Goal: Transaction & Acquisition: Download file/media

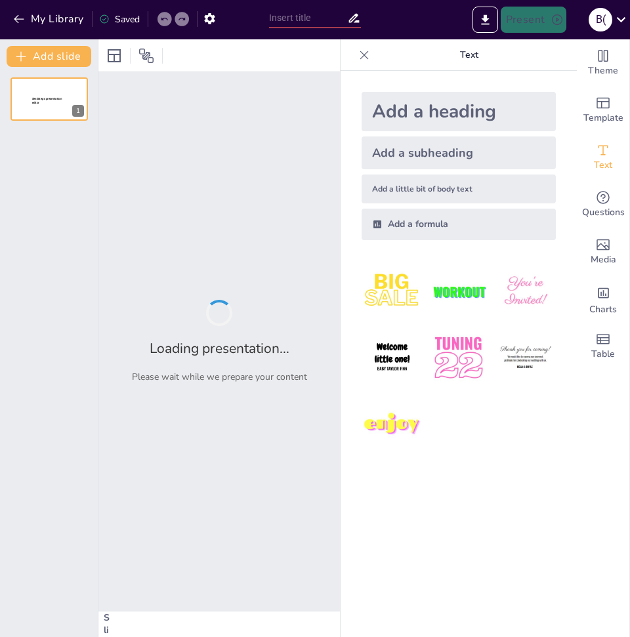
type input "Анализ функциональных возможностей BI-системы [PERSON_NAME]"
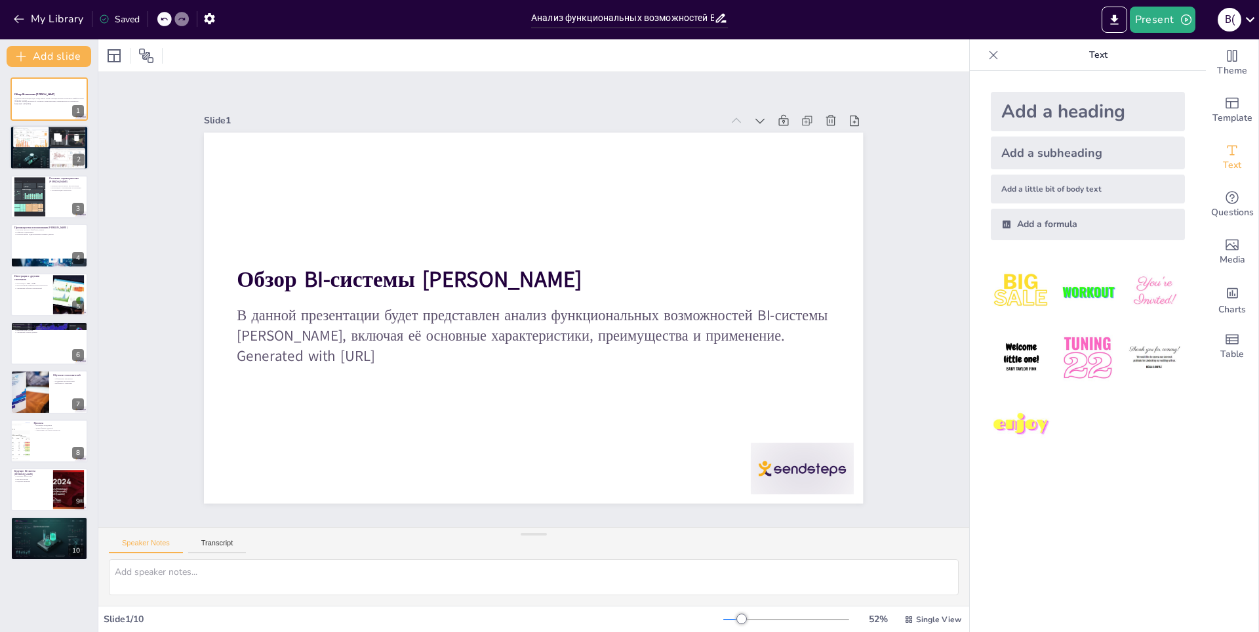
click at [50, 150] on div at bounding box center [49, 148] width 79 height 45
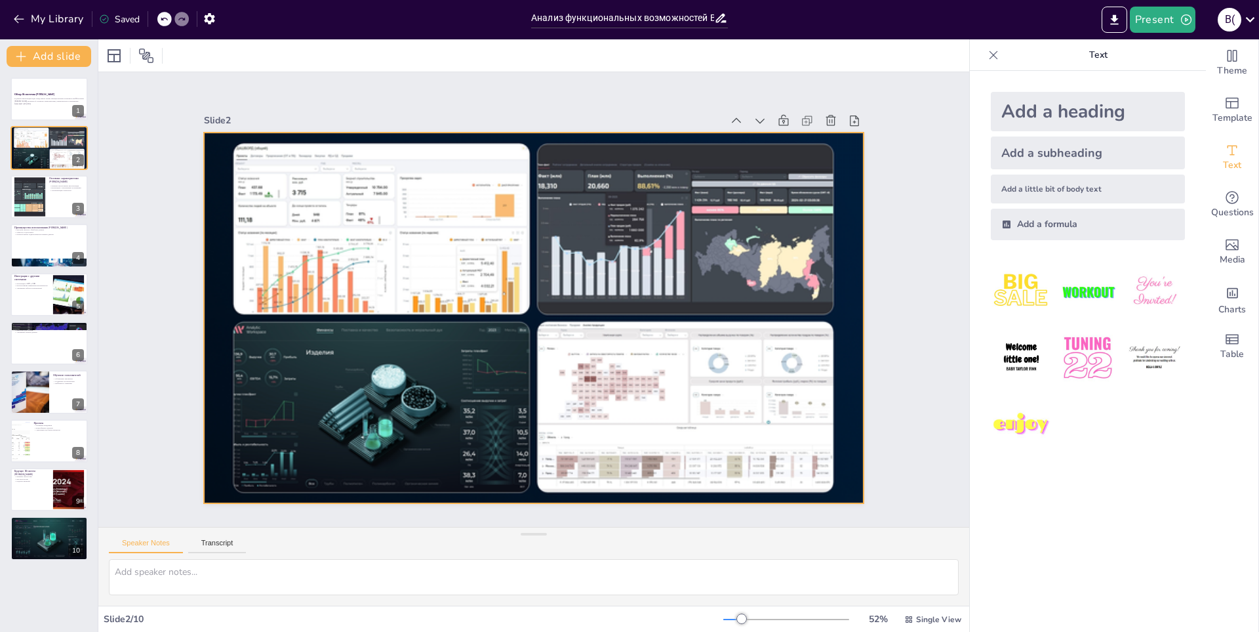
click at [555, 345] on div at bounding box center [532, 318] width 694 height 438
click at [63, 197] on div at bounding box center [49, 196] width 79 height 45
type textarea "Loremipsumdo sitame consecte adipi el seddoeiu temporin UT-laboree Dolorem. Ali…"
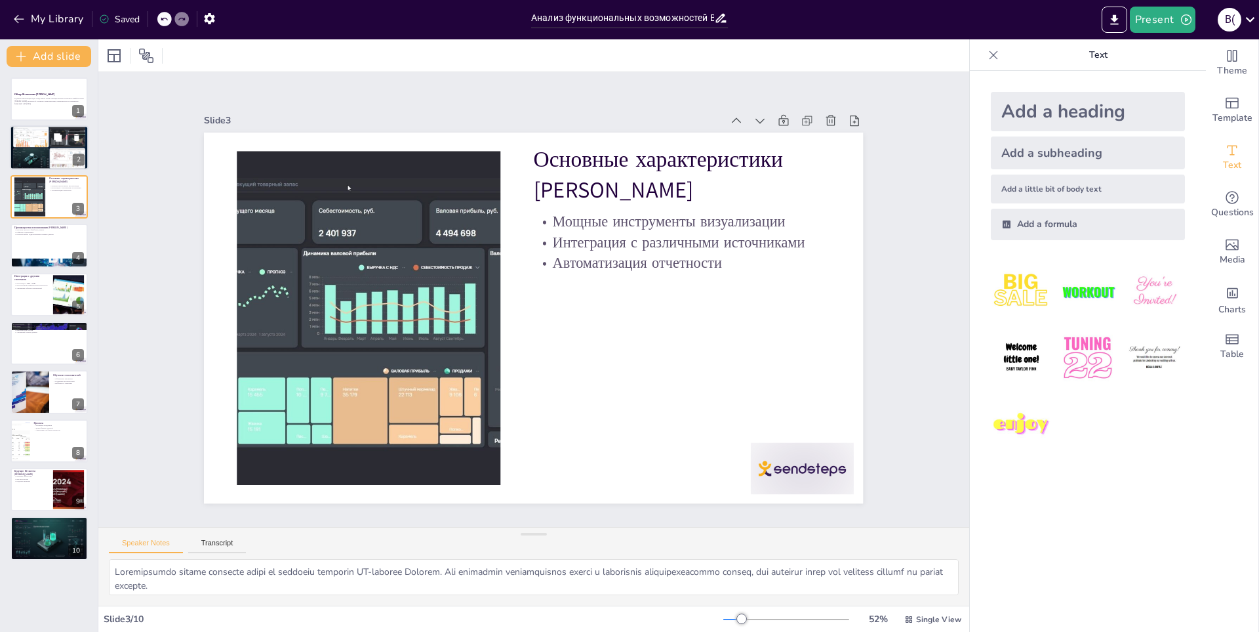
click at [38, 157] on div at bounding box center [49, 148] width 79 height 45
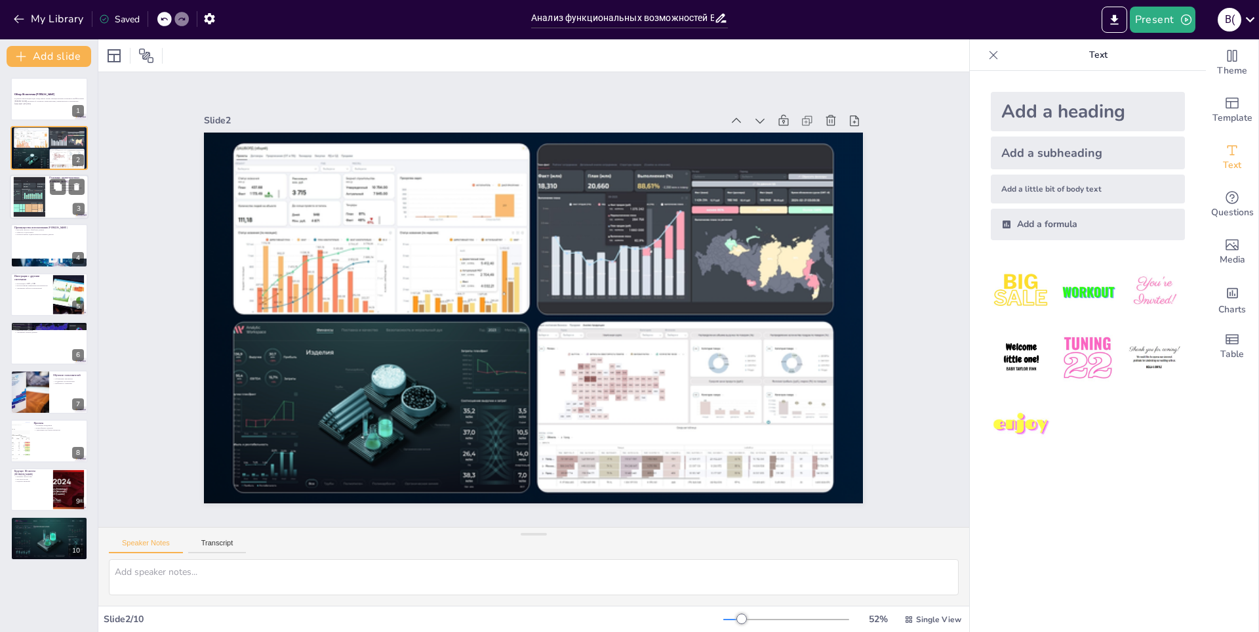
click at [42, 196] on div at bounding box center [29, 196] width 71 height 40
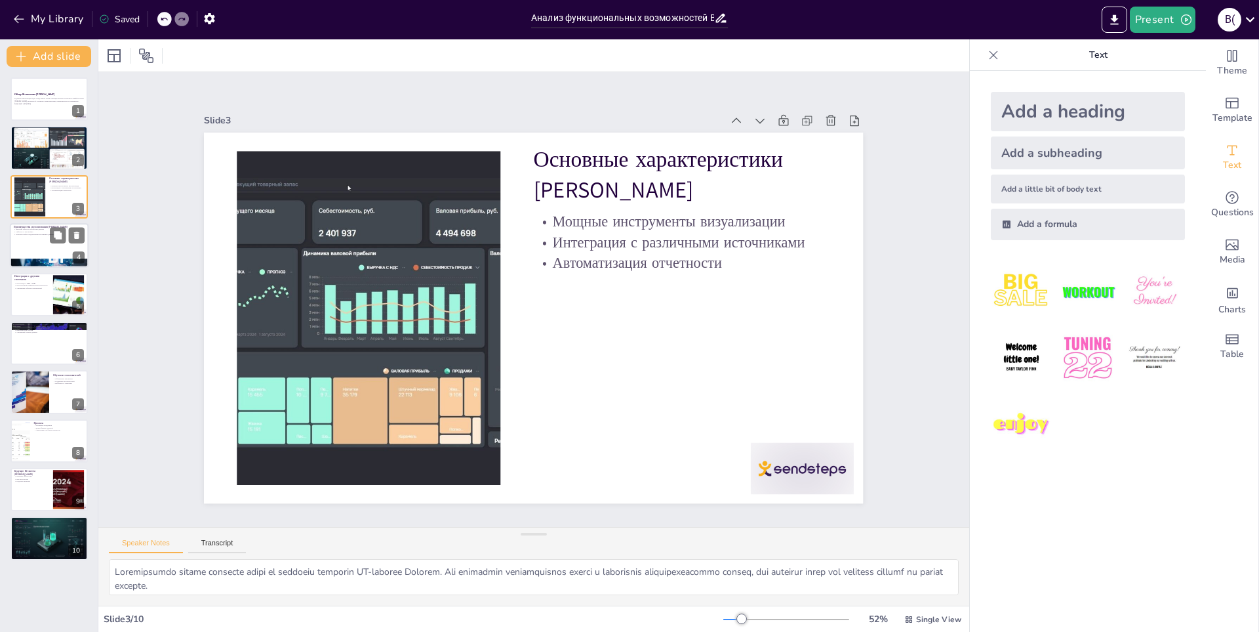
click at [43, 239] on div at bounding box center [49, 245] width 79 height 45
type textarea "Высокая скорость обработки данных позволяет организациям быстро получать резуль…"
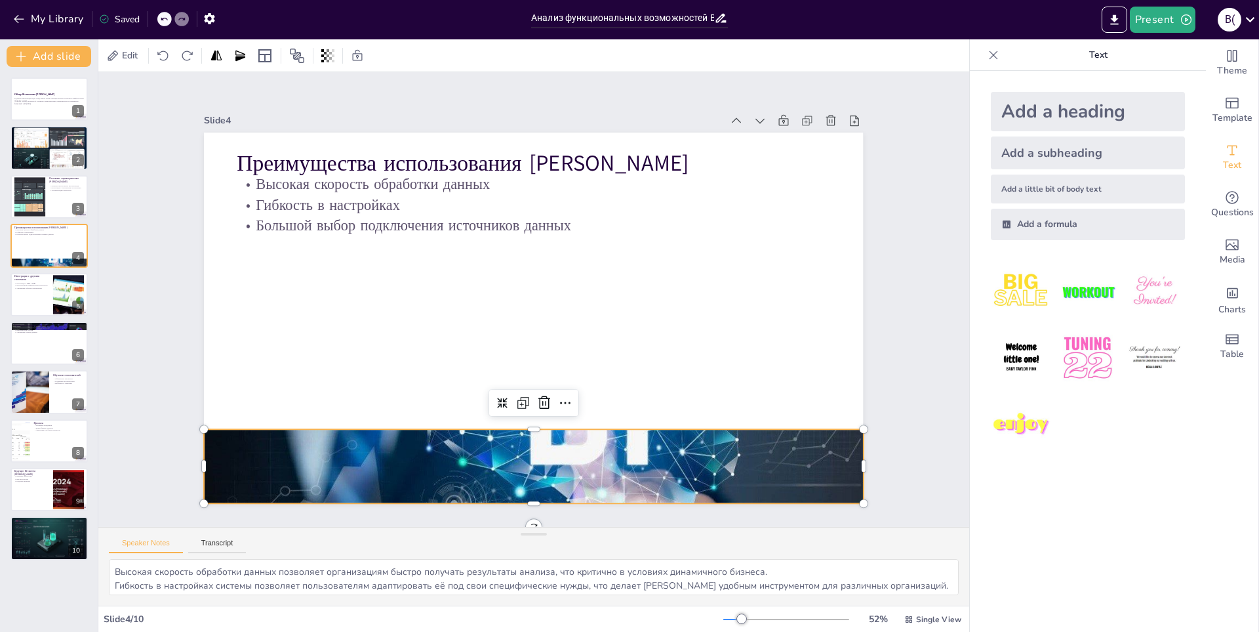
click at [532, 437] on div at bounding box center [533, 466] width 659 height 439
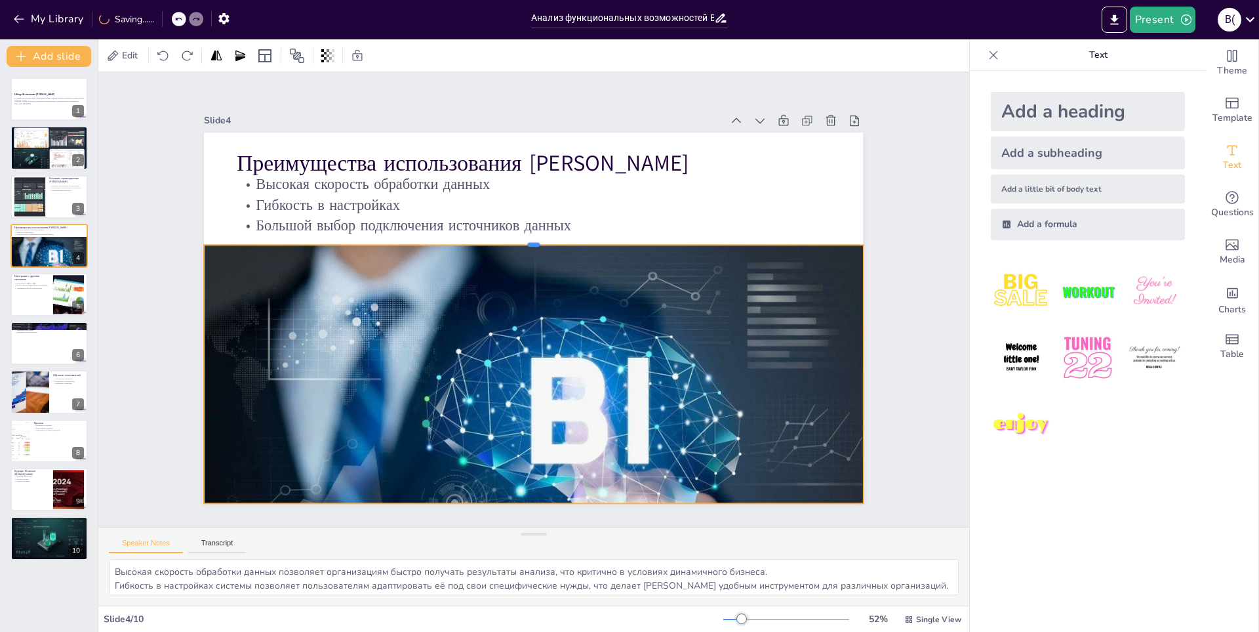
drag, startPoint x: 523, startPoint y: 423, endPoint x: 505, endPoint y: 239, distance: 185.1
click at [505, 239] on div at bounding box center [546, 241] width 647 height 148
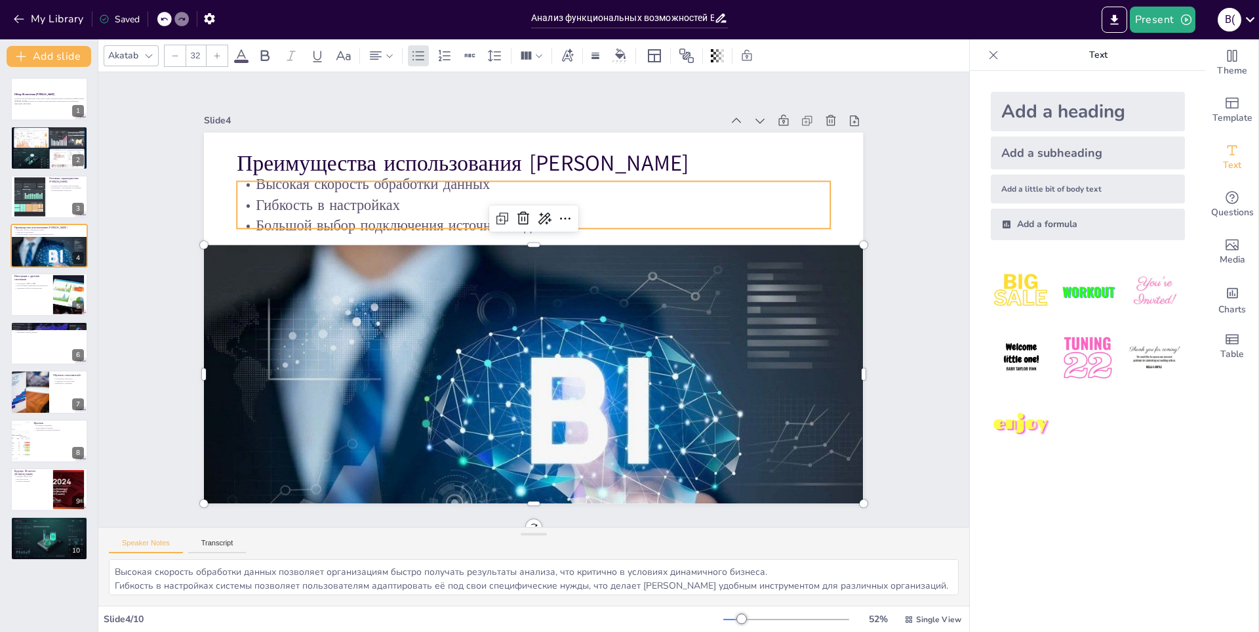
click at [629, 205] on p "Гибкость в настройках" at bounding box center [544, 205] width 592 height 82
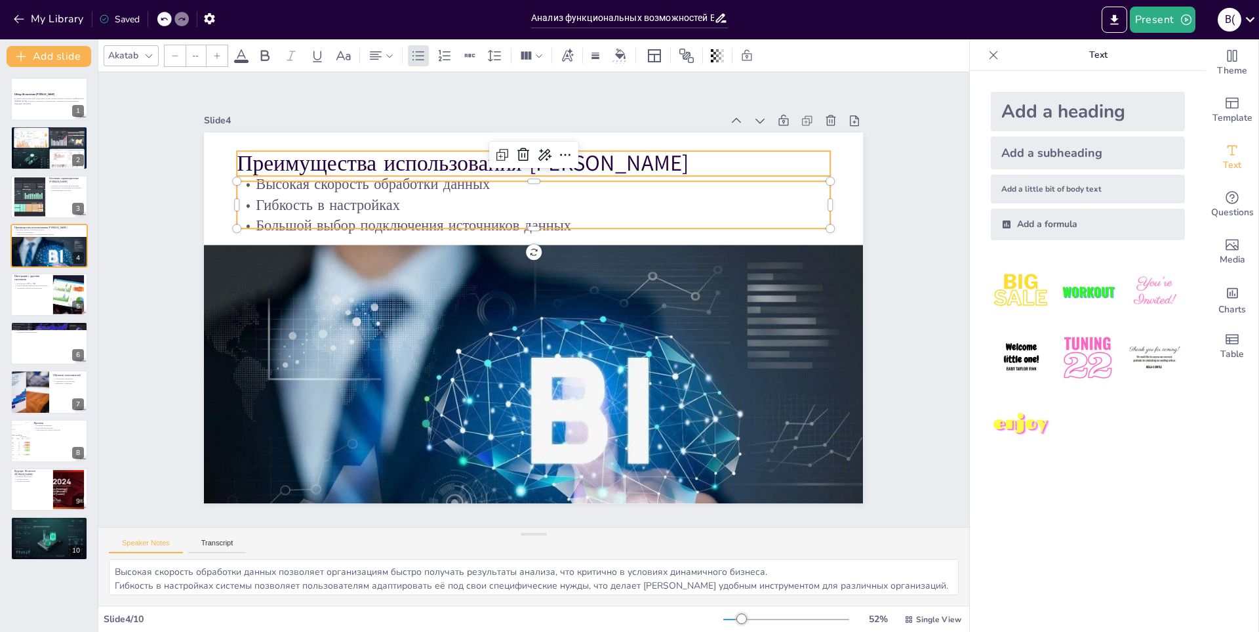
type input "48"
click at [629, 160] on p "Преимущества использования [PERSON_NAME]" at bounding box center [548, 163] width 593 height 93
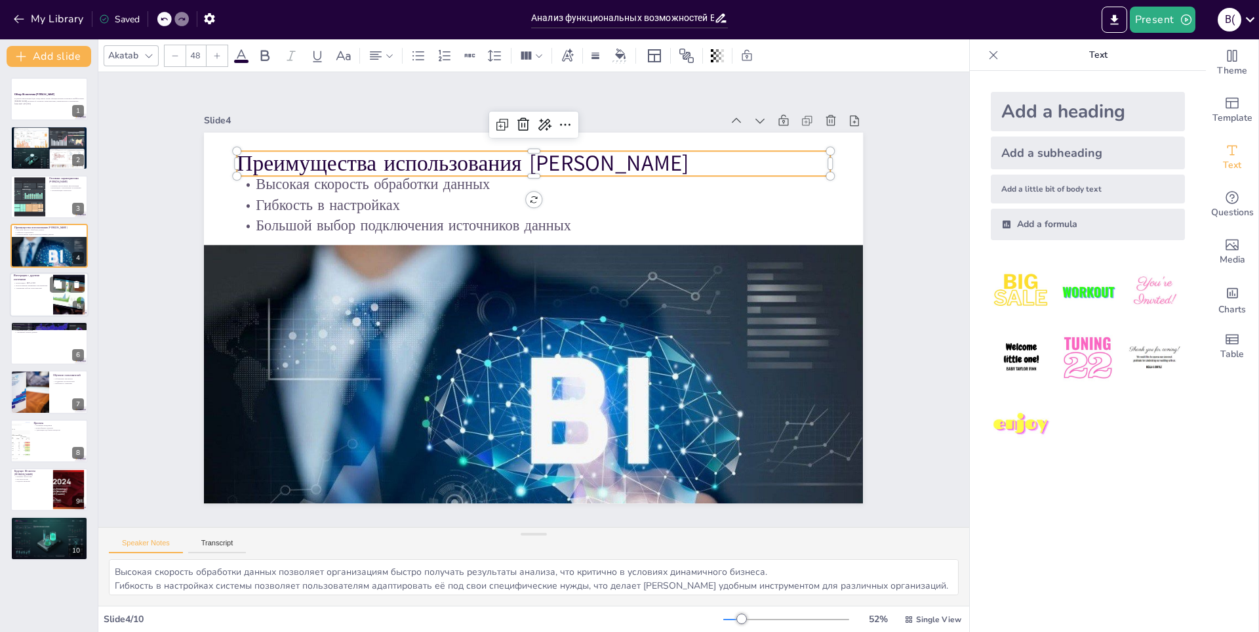
click at [35, 287] on p "Упрощение работы пользователей" at bounding box center [31, 288] width 35 height 3
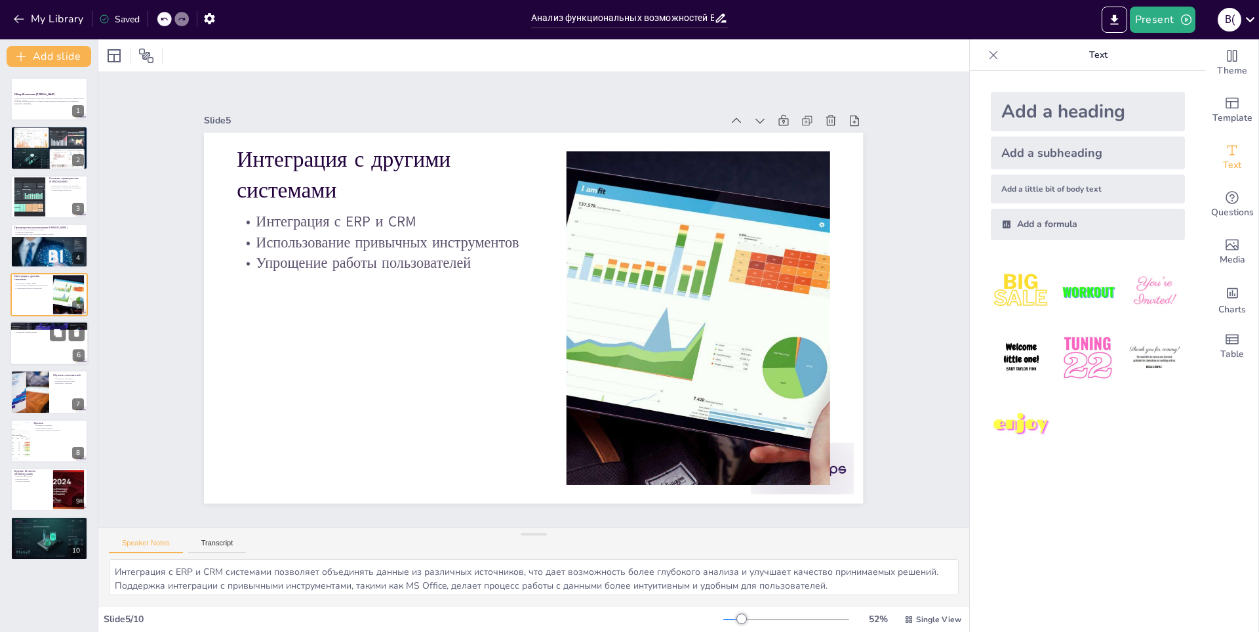
click at [39, 321] on div "Примеры визуализации данных Интерактивные дашборды Шаблоны для отчетов Упрощени…" at bounding box center [49, 321] width 79 height 0
type textarea "Интерактивные дашборды являются мощным инструментом для визуализации данных, по…"
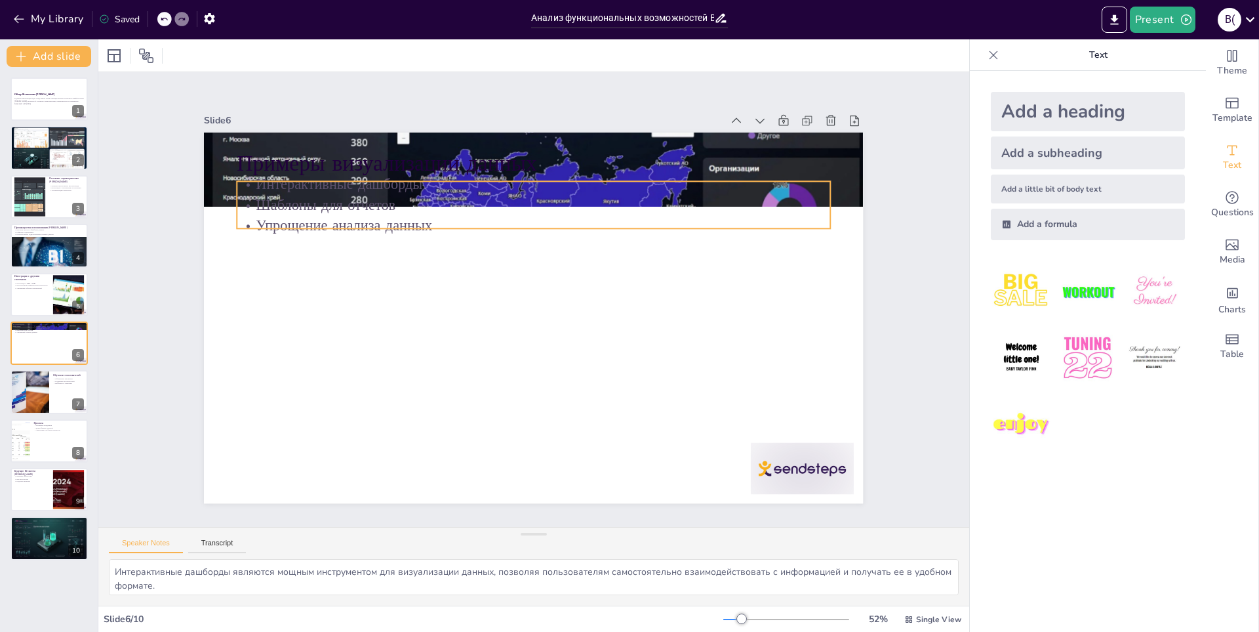
click at [346, 221] on p "Упрощение анализа данных" at bounding box center [533, 225] width 593 height 20
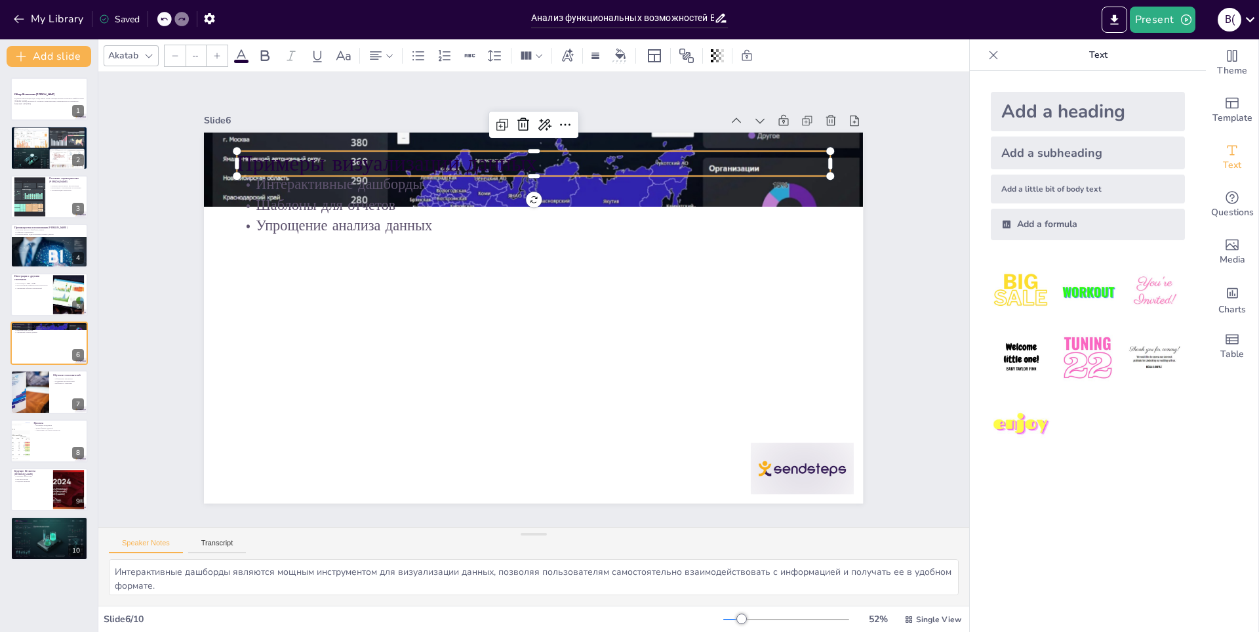
type input "48"
click at [398, 142] on div "Примеры визуализации данных Интерактивные дашборды Шаблоны для отчетов Упрощени…" at bounding box center [533, 317] width 659 height 371
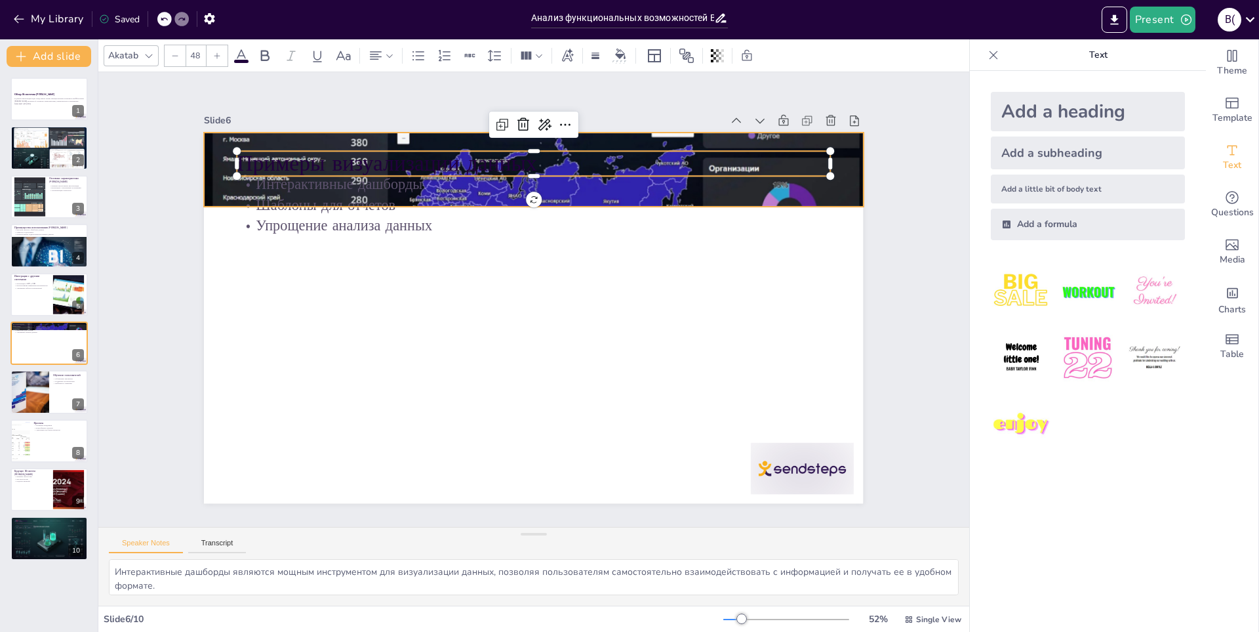
click at [220, 132] on div at bounding box center [587, 180] width 753 height 607
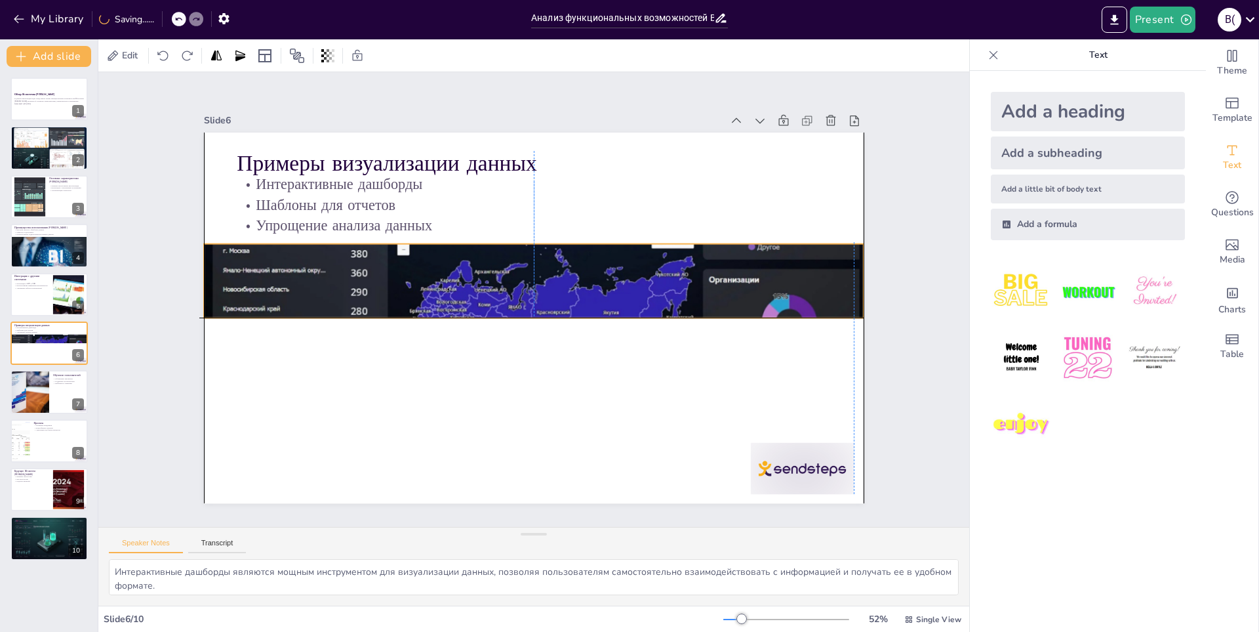
drag, startPoint x: 845, startPoint y: 145, endPoint x: 840, endPoint y: 254, distance: 109.6
click at [629, 254] on div at bounding box center [533, 280] width 659 height 371
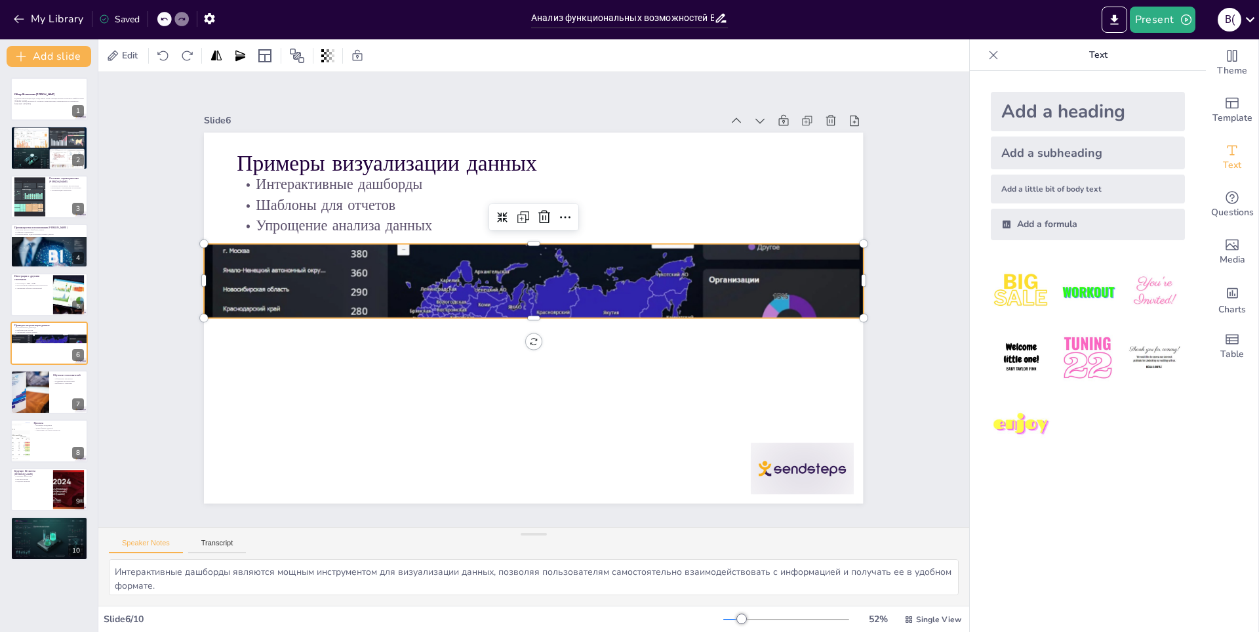
click at [521, 311] on div at bounding box center [536, 280] width 694 height 437
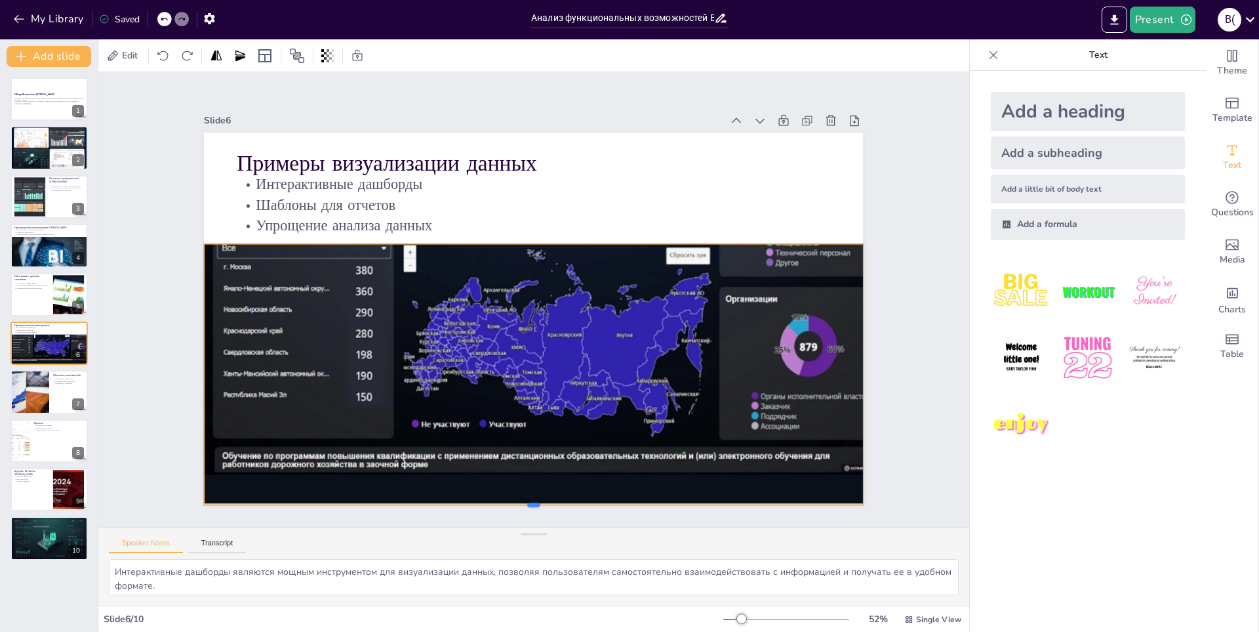
drag, startPoint x: 523, startPoint y: 313, endPoint x: 516, endPoint y: 500, distance: 187.0
click at [516, 500] on div at bounding box center [512, 508] width 656 height 79
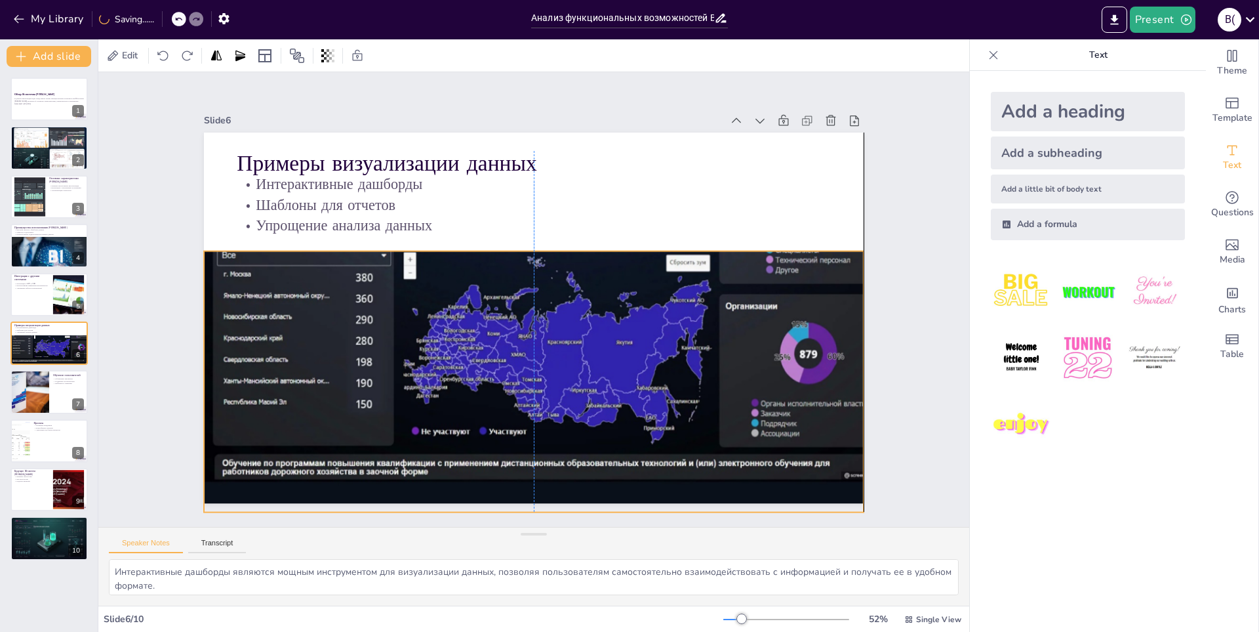
drag, startPoint x: 561, startPoint y: 393, endPoint x: 559, endPoint y: 400, distance: 7.5
click at [559, 400] on div at bounding box center [542, 309] width 774 height 599
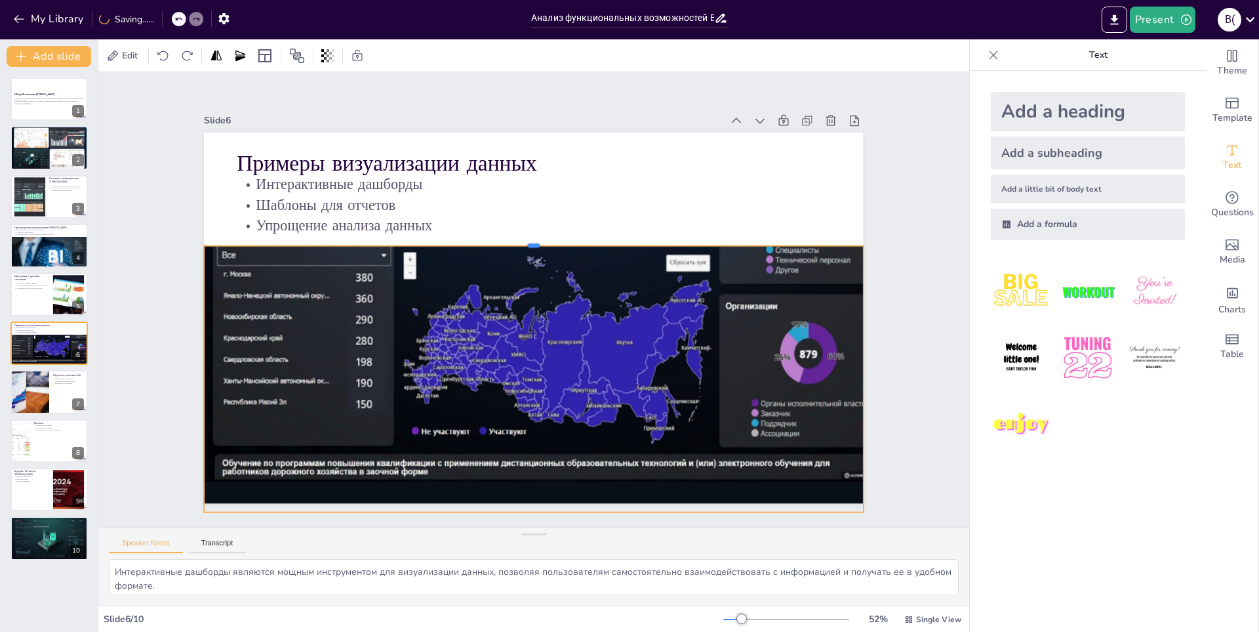
click at [520, 238] on div at bounding box center [540, 240] width 656 height 79
click at [54, 393] on div at bounding box center [49, 392] width 79 height 45
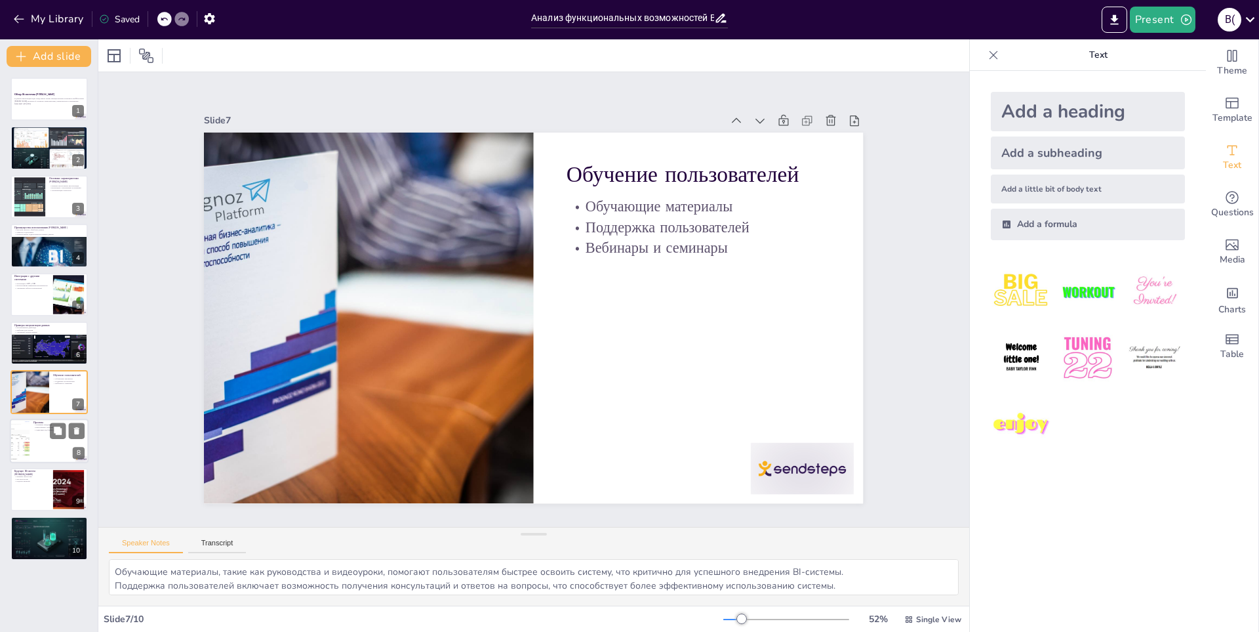
click at [37, 433] on div at bounding box center [49, 440] width 79 height 45
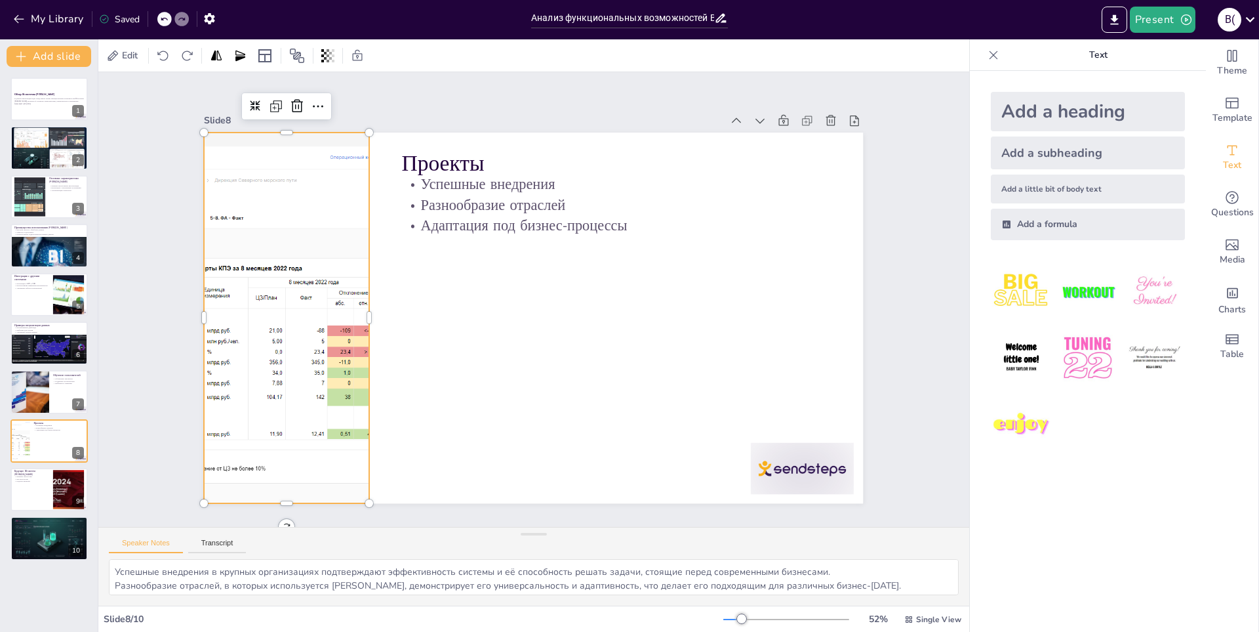
click at [279, 268] on div at bounding box center [286, 291] width 819 height 451
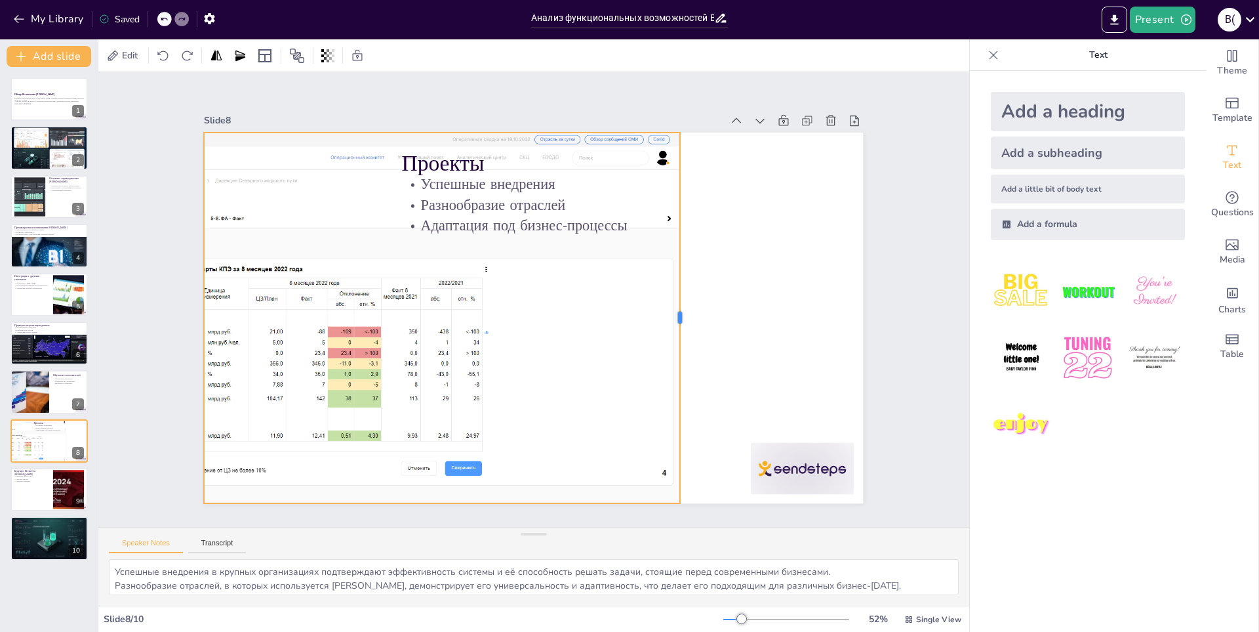
drag, startPoint x: 360, startPoint y: 311, endPoint x: 671, endPoint y: 339, distance: 312.1
click at [629, 339] on div at bounding box center [682, 333] width 49 height 370
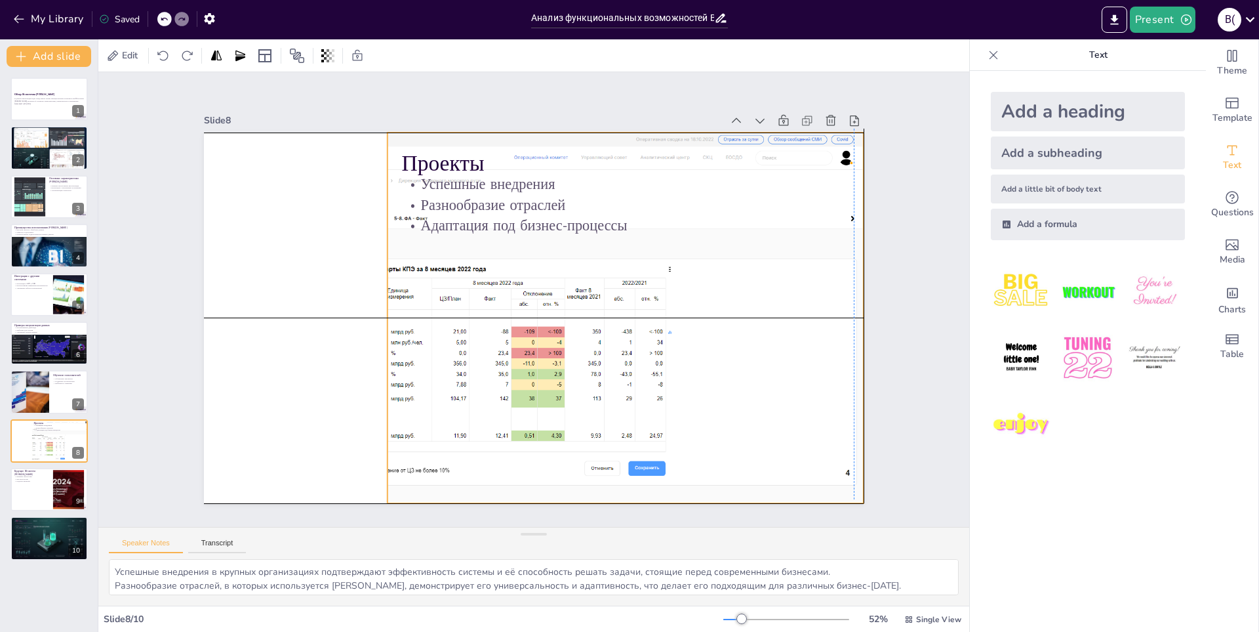
drag, startPoint x: 537, startPoint y: 334, endPoint x: 716, endPoint y: 330, distance: 179.1
click at [629, 330] on div at bounding box center [468, 305] width 846 height 528
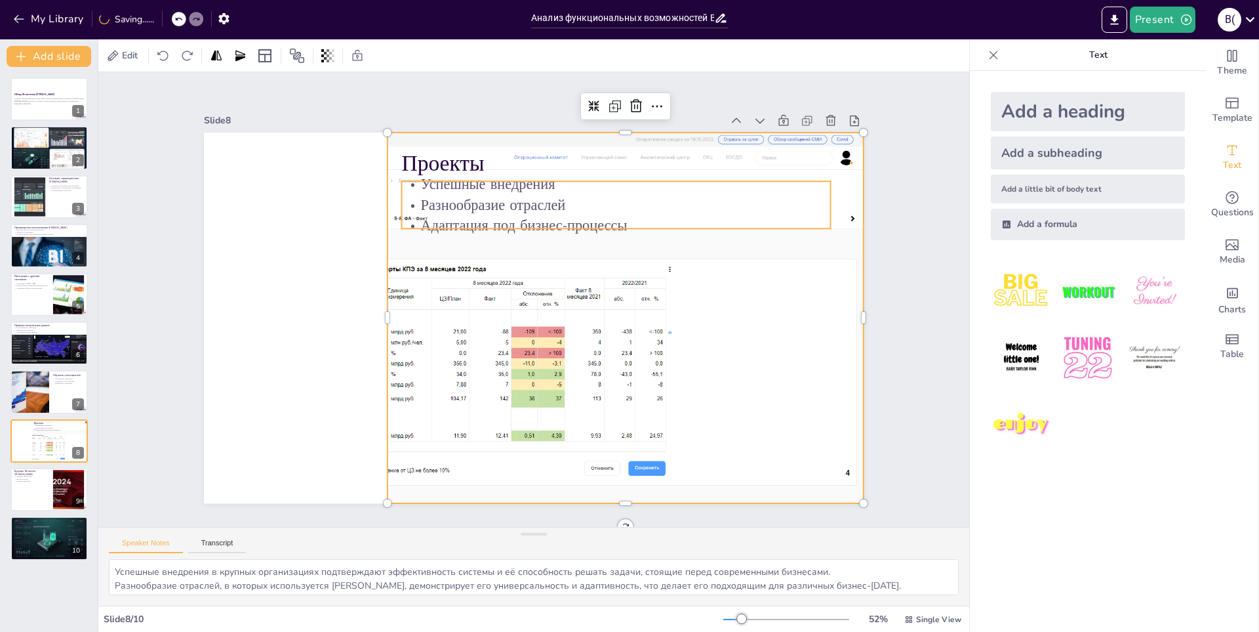
click at [452, 194] on p "Разнообразие отраслей" at bounding box center [616, 204] width 428 height 20
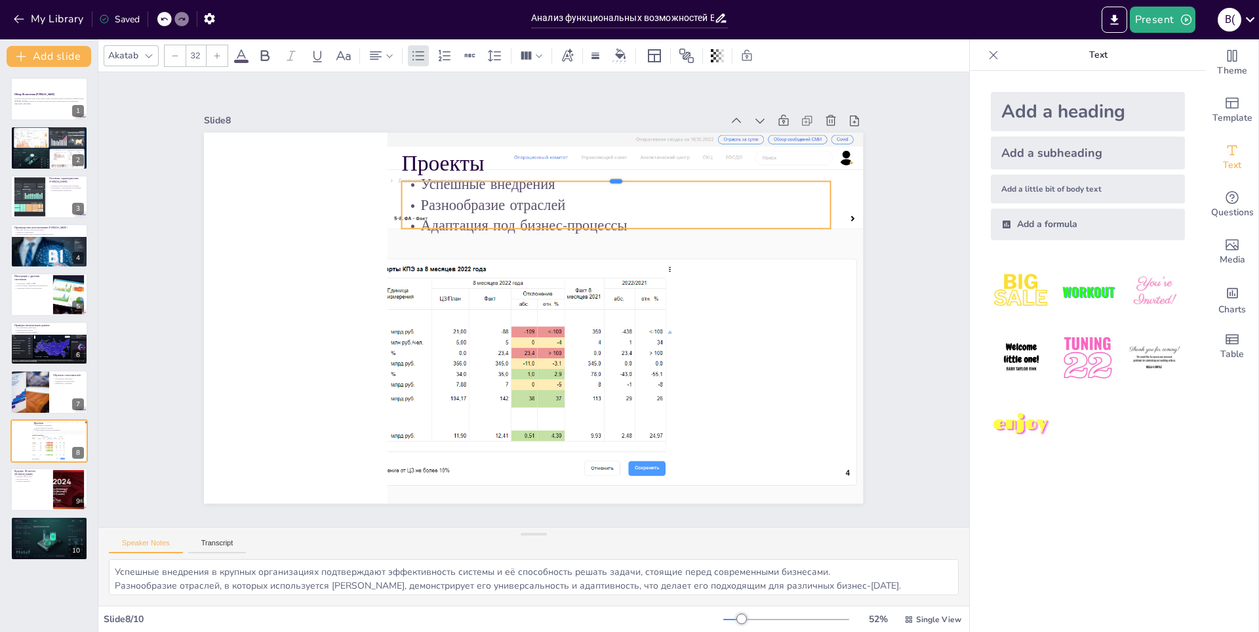
click at [477, 174] on div at bounding box center [640, 195] width 421 height 99
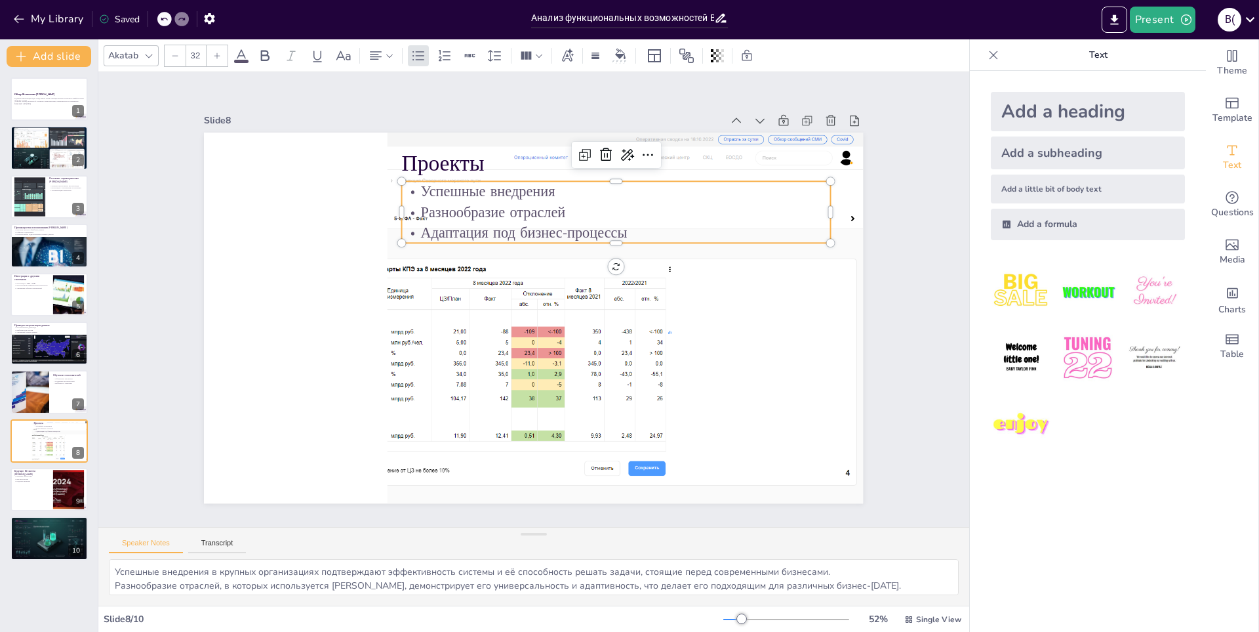
click at [629, 206] on p "Разнообразие отраслей" at bounding box center [616, 211] width 428 height 20
drag, startPoint x: 792, startPoint y: 211, endPoint x: 676, endPoint y: 220, distance: 116.4
click at [629, 220] on div at bounding box center [729, 232] width 17 height 62
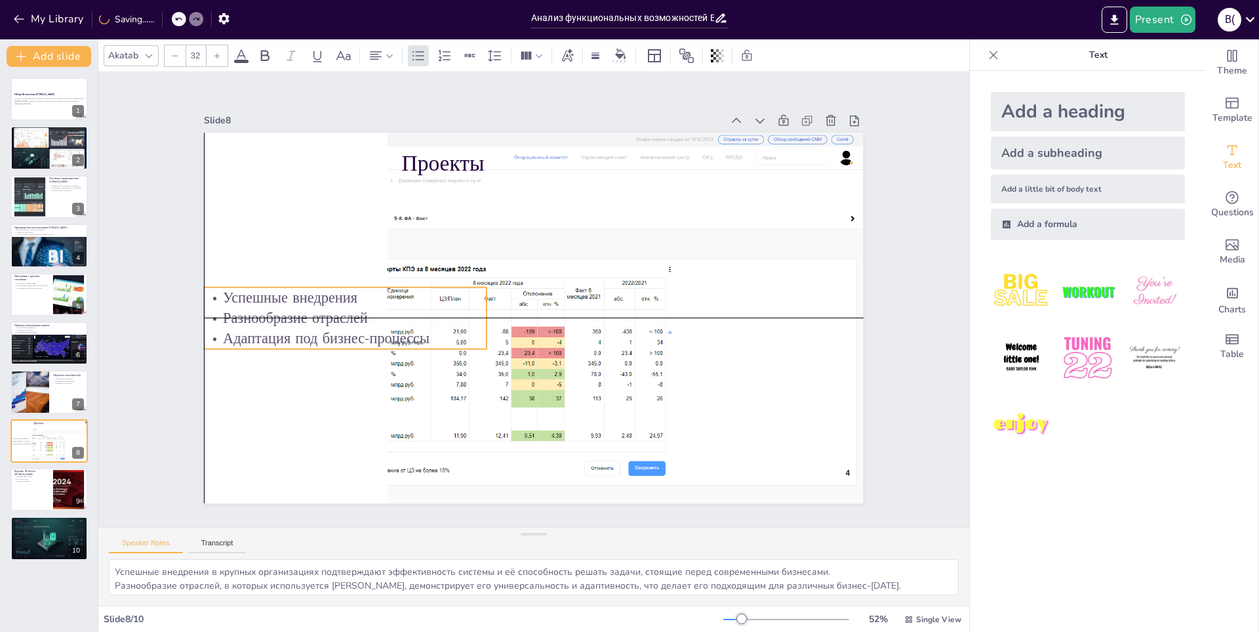
drag, startPoint x: 544, startPoint y: 208, endPoint x: 349, endPoint y: 315, distance: 222.2
click at [349, 315] on p "Разнообразие отраслей" at bounding box center [344, 298] width 283 height 50
click at [475, 319] on p "Разнообразие отраслей" at bounding box center [344, 298] width 283 height 50
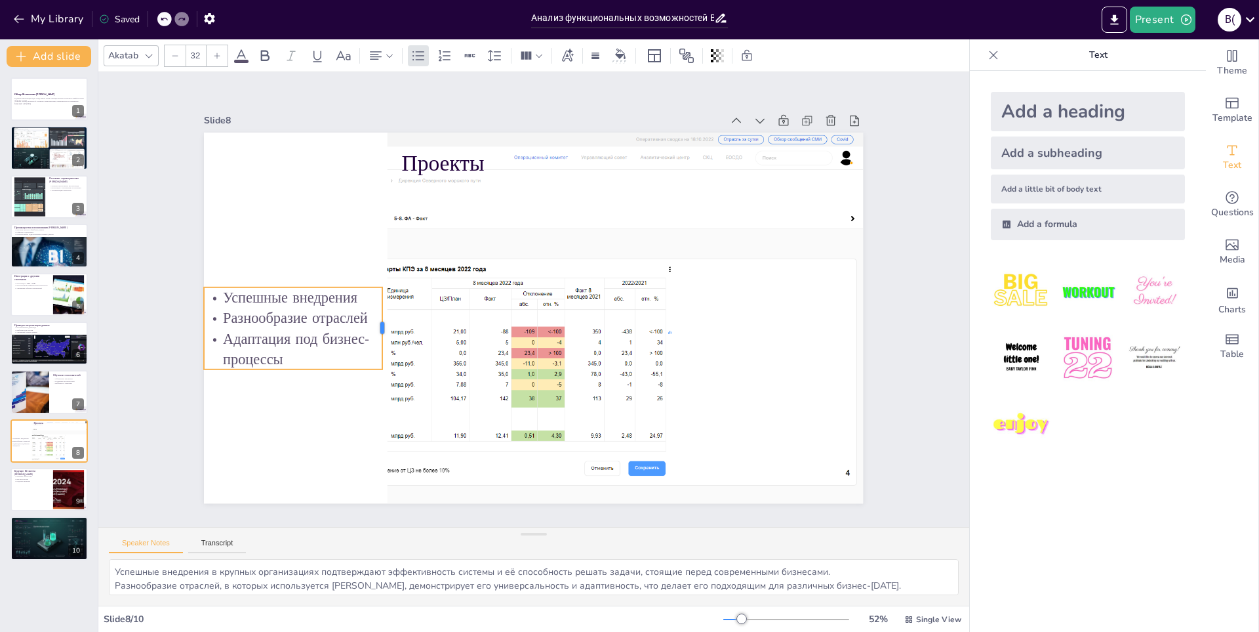
drag, startPoint x: 479, startPoint y: 313, endPoint x: 375, endPoint y: 316, distance: 104.3
click at [382, 316] on div at bounding box center [387, 328] width 10 height 82
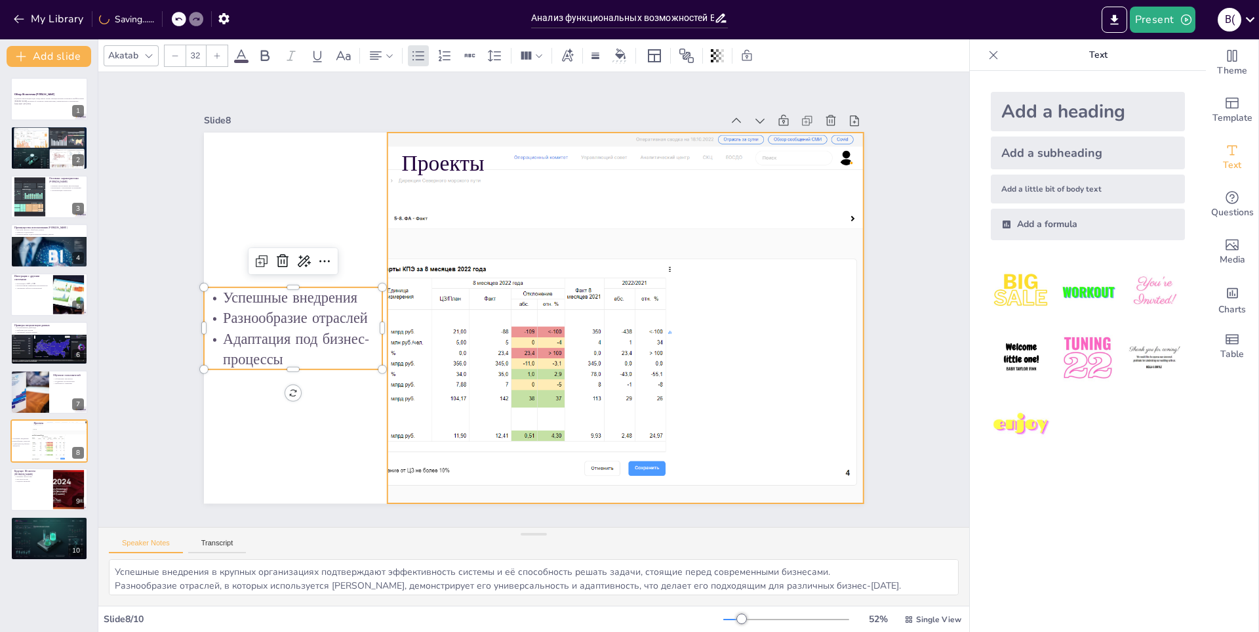
click at [521, 316] on div at bounding box center [469, 312] width 820 height 452
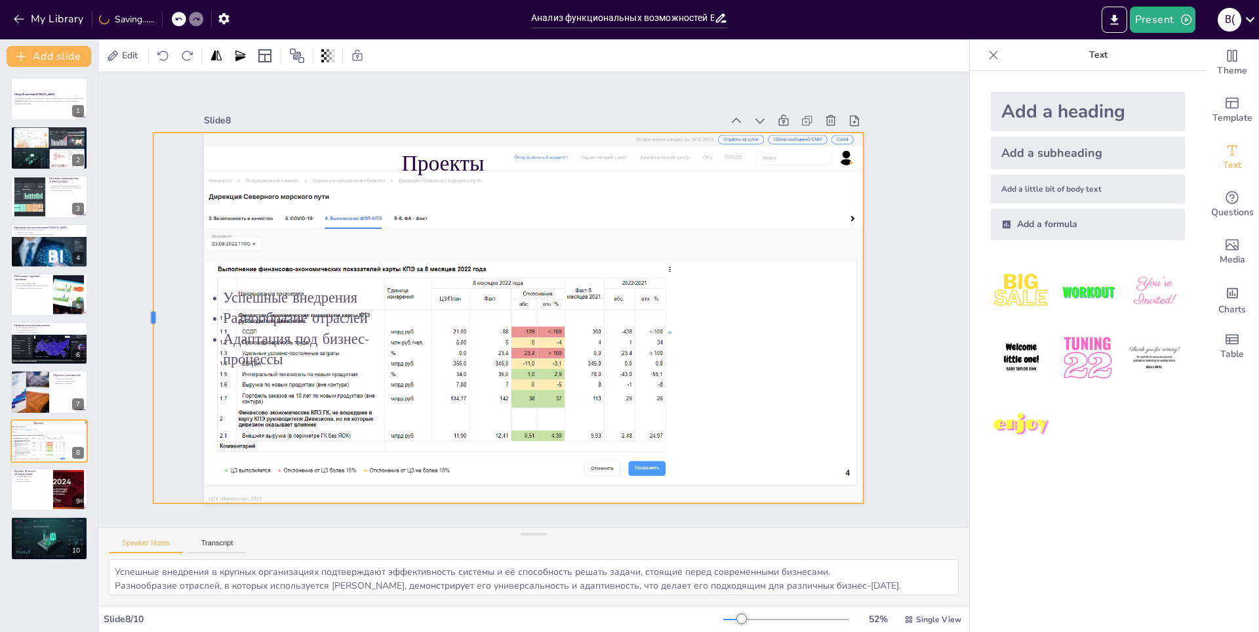
drag, startPoint x: 378, startPoint y: 310, endPoint x: 144, endPoint y: 319, distance: 234.3
click at [144, 319] on div at bounding box center [148, 317] width 10 height 371
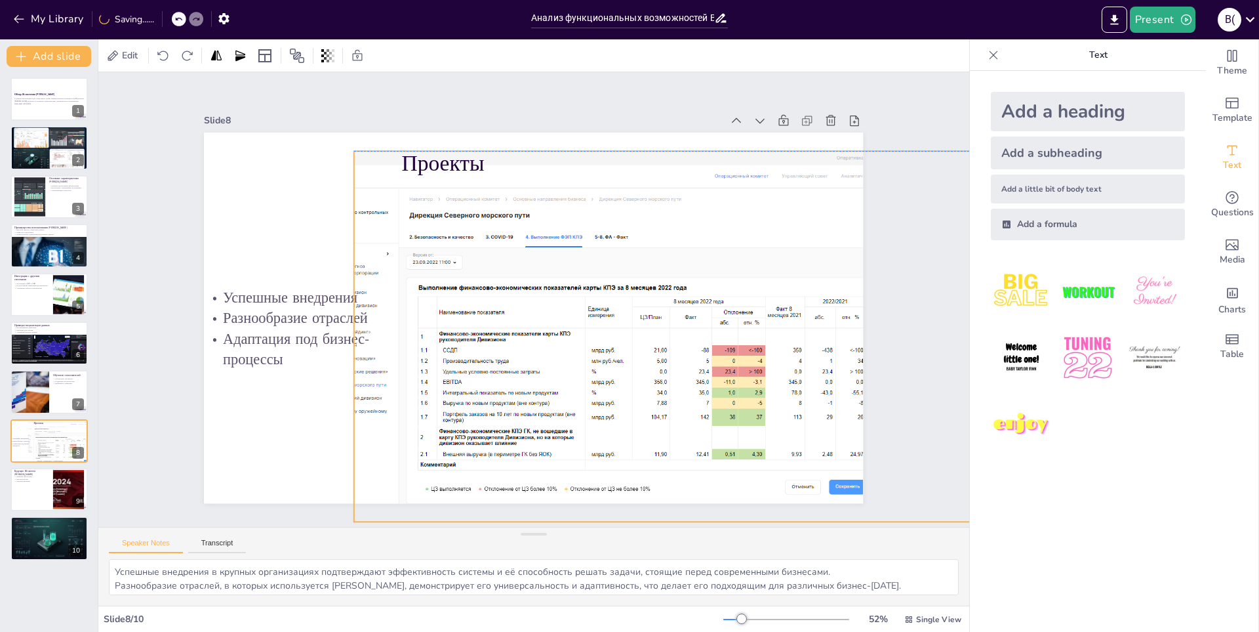
drag, startPoint x: 556, startPoint y: 308, endPoint x: 794, endPoint y: 320, distance: 238.3
click at [629, 320] on div at bounding box center [666, 351] width 820 height 453
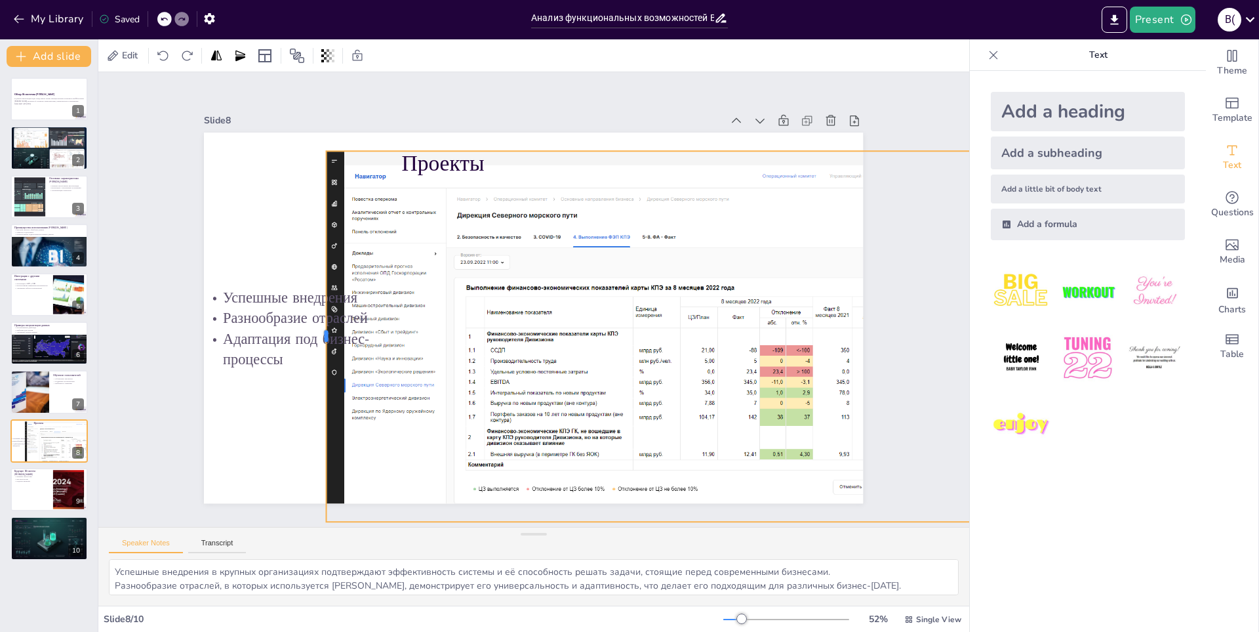
drag, startPoint x: 391, startPoint y: 331, endPoint x: 315, endPoint y: 338, distance: 75.7
click at [316, 338] on div at bounding box center [321, 336] width 10 height 371
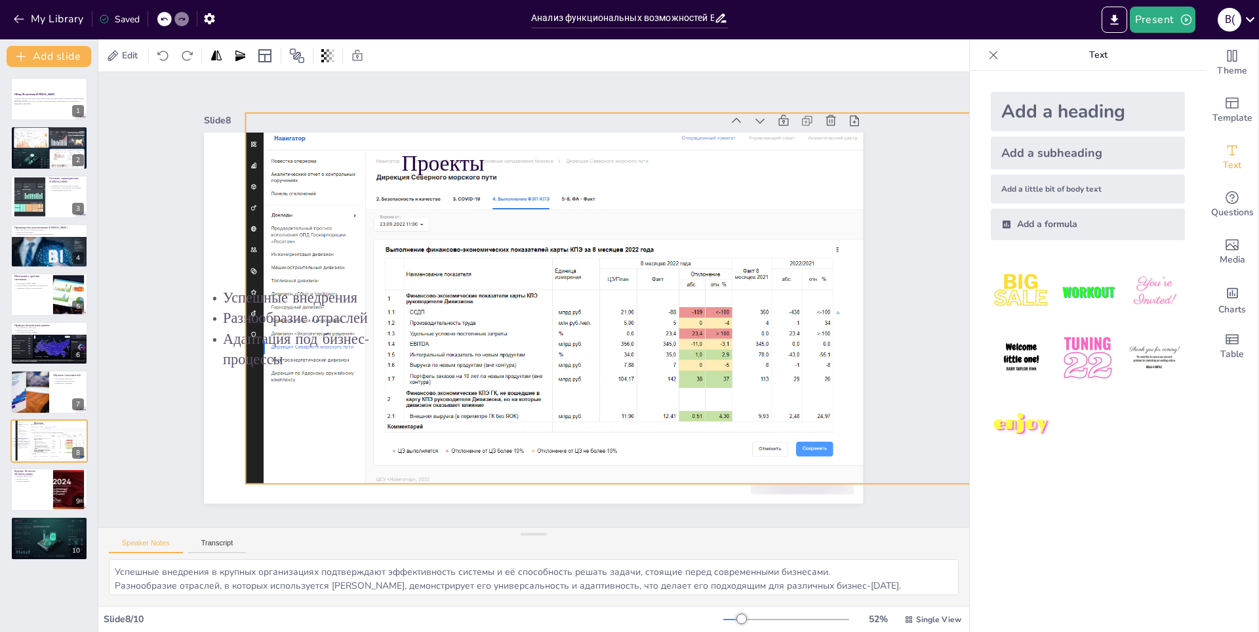
drag, startPoint x: 506, startPoint y: 334, endPoint x: 382, endPoint y: 281, distance: 135.1
click at [393, 287] on div at bounding box center [638, 299] width 786 height 372
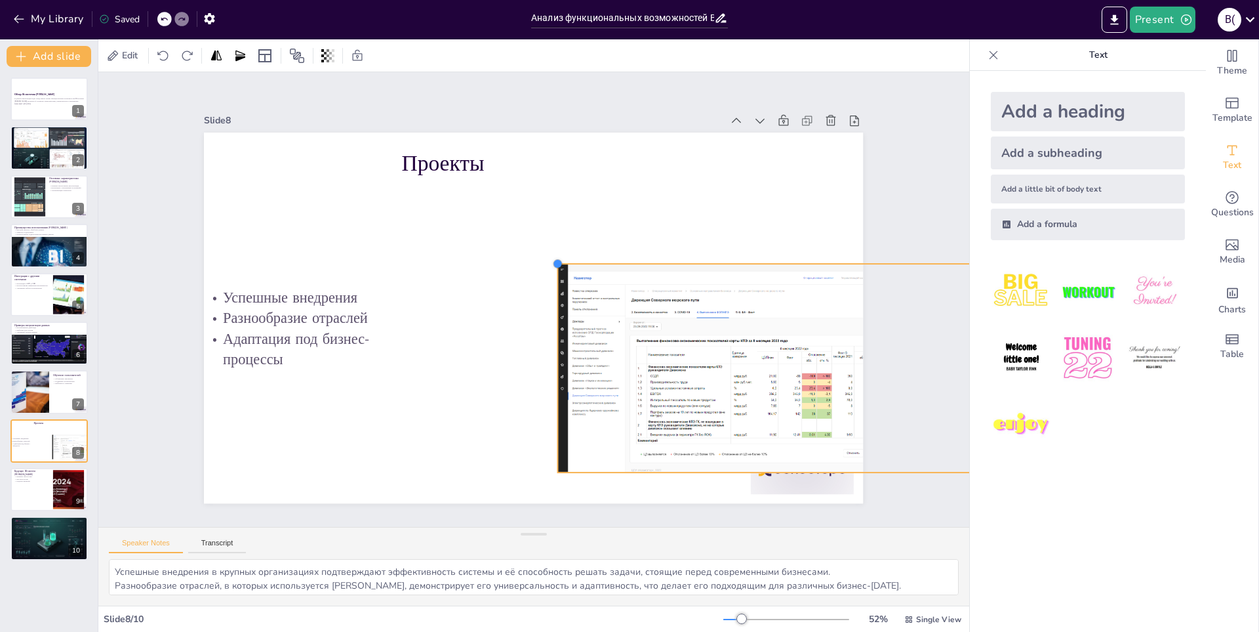
drag, startPoint x: 202, startPoint y: 95, endPoint x: 553, endPoint y: 291, distance: 402.5
click at [553, 291] on div "Проекты Успешные внедрения Разнообразие отраслей Адаптация под бизнес-процессы" at bounding box center [533, 317] width 659 height 371
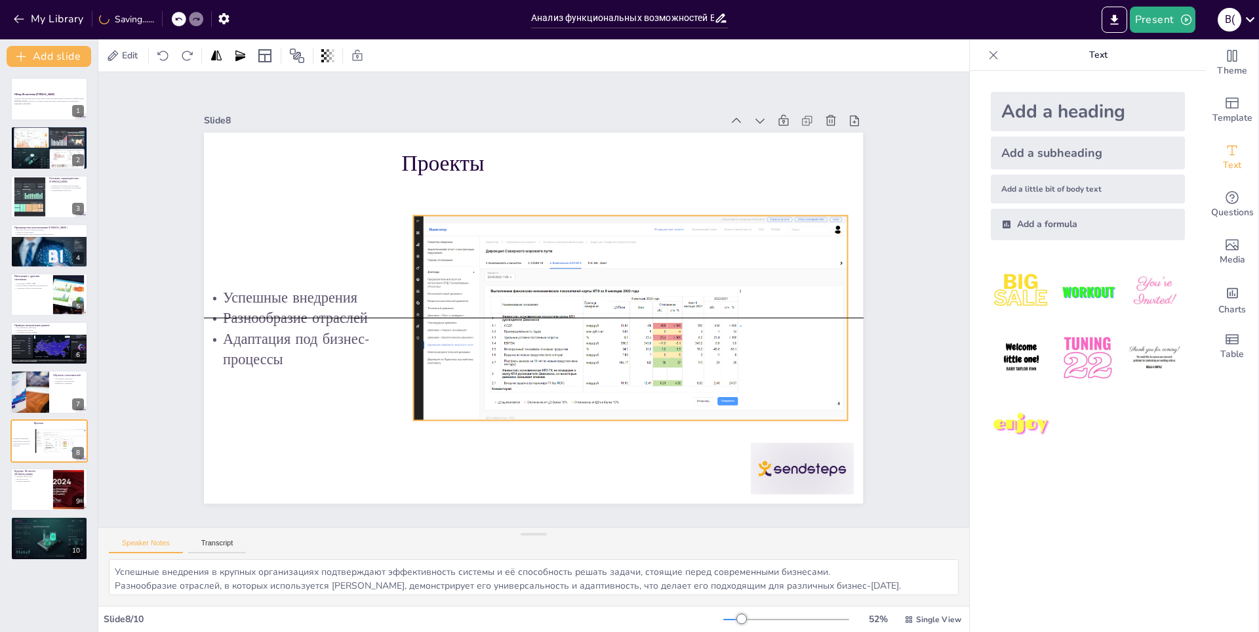
drag, startPoint x: 746, startPoint y: 348, endPoint x: 601, endPoint y: 296, distance: 153.9
click at [601, 296] on div at bounding box center [631, 318] width 434 height 206
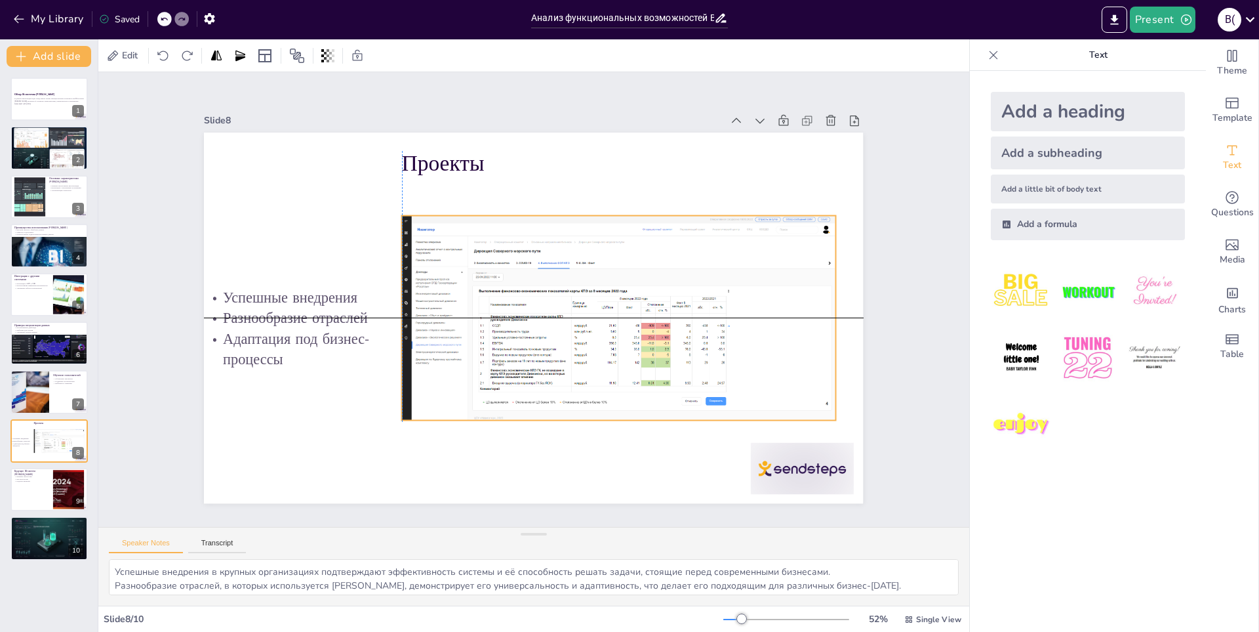
drag, startPoint x: 539, startPoint y: 296, endPoint x: 532, endPoint y: 297, distance: 6.7
click at [532, 297] on div at bounding box center [619, 318] width 434 height 206
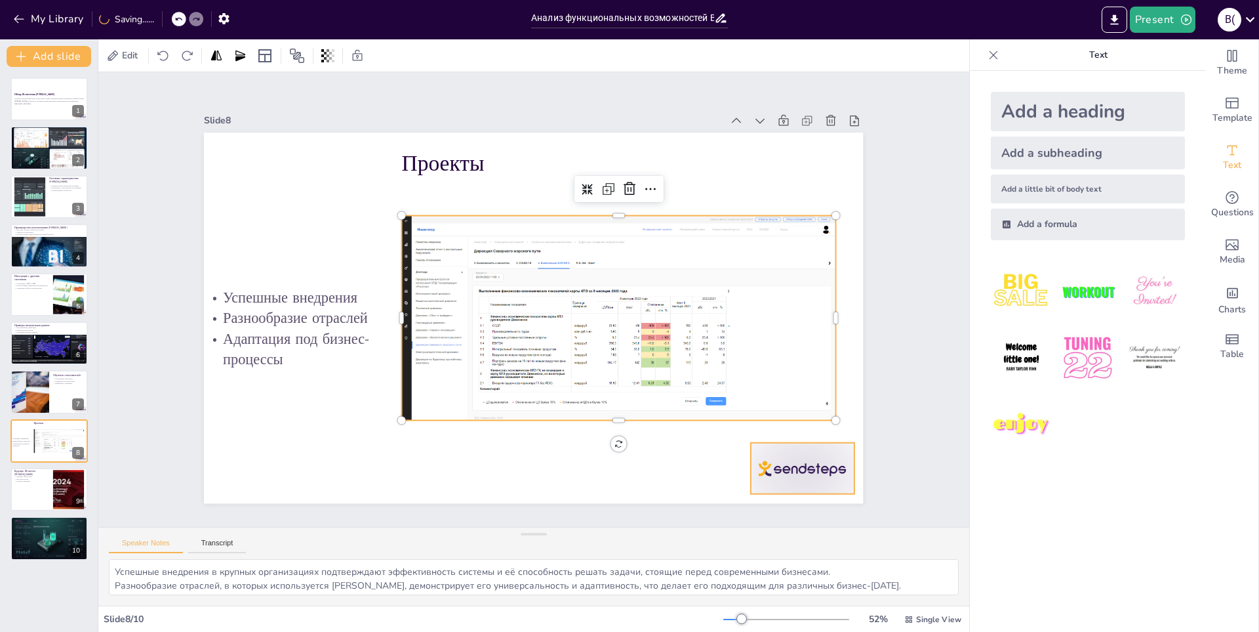
click at [629, 450] on div at bounding box center [802, 469] width 103 height 52
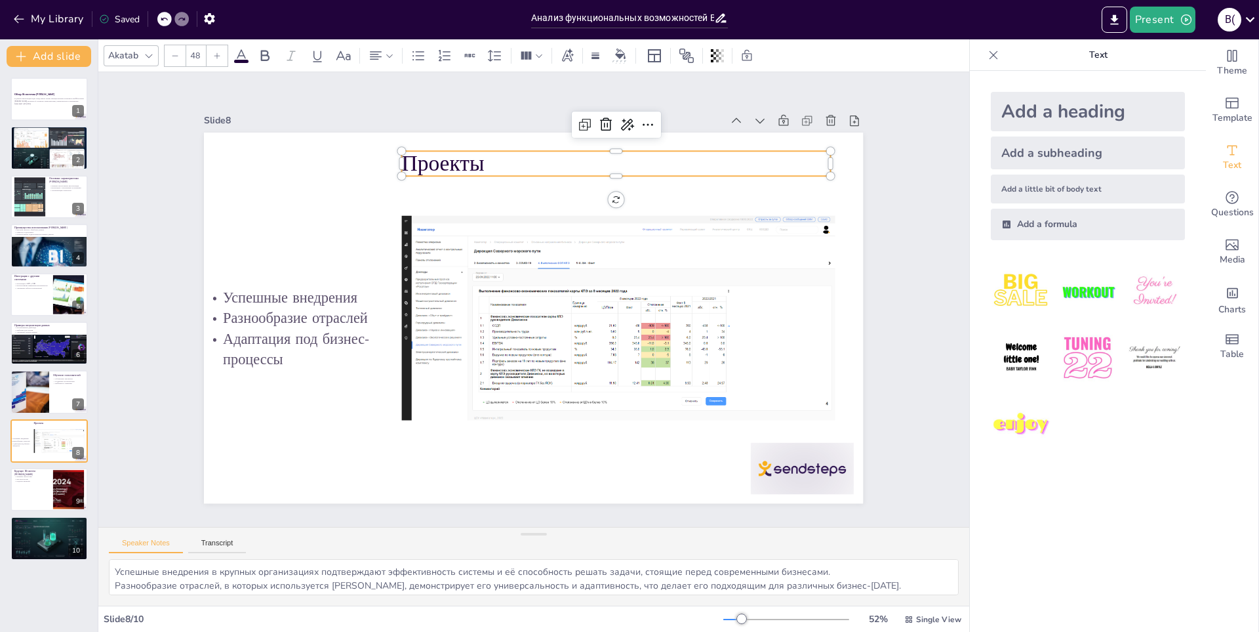
click at [440, 160] on p "Проекты" at bounding box center [630, 172] width 430 height 75
click at [49, 370] on div "Обучение пользователей Обучающие материалы Поддержка пользователей Вебинары и с…" at bounding box center [49, 370] width 79 height 0
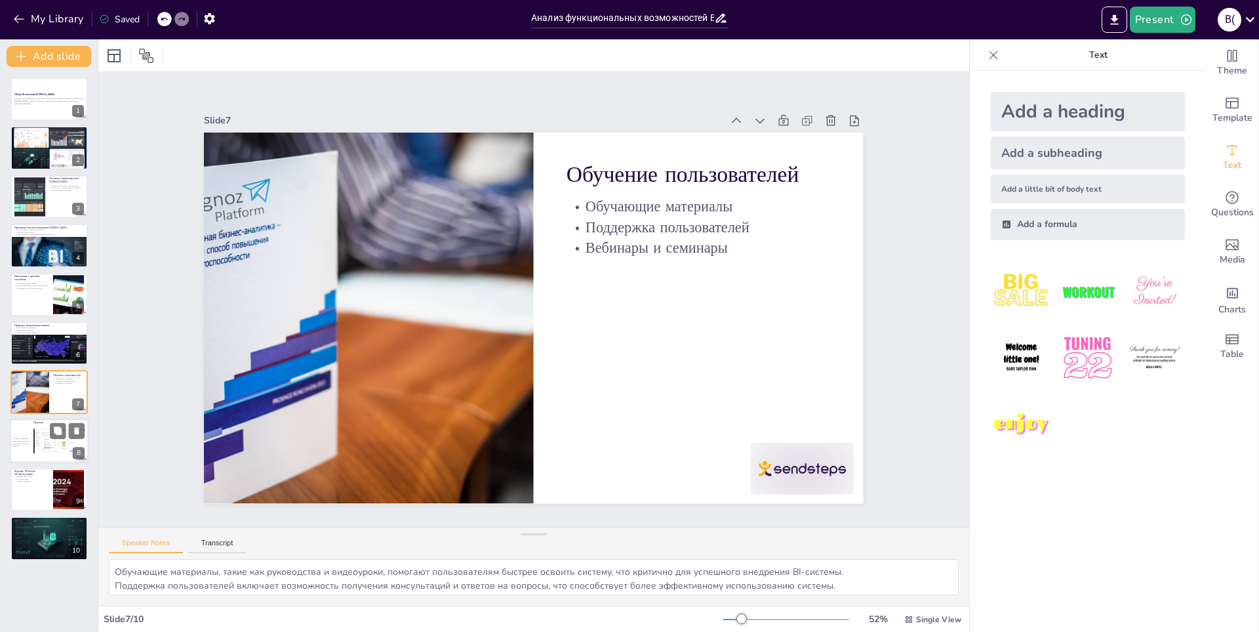
click at [50, 441] on div at bounding box center [59, 440] width 52 height 25
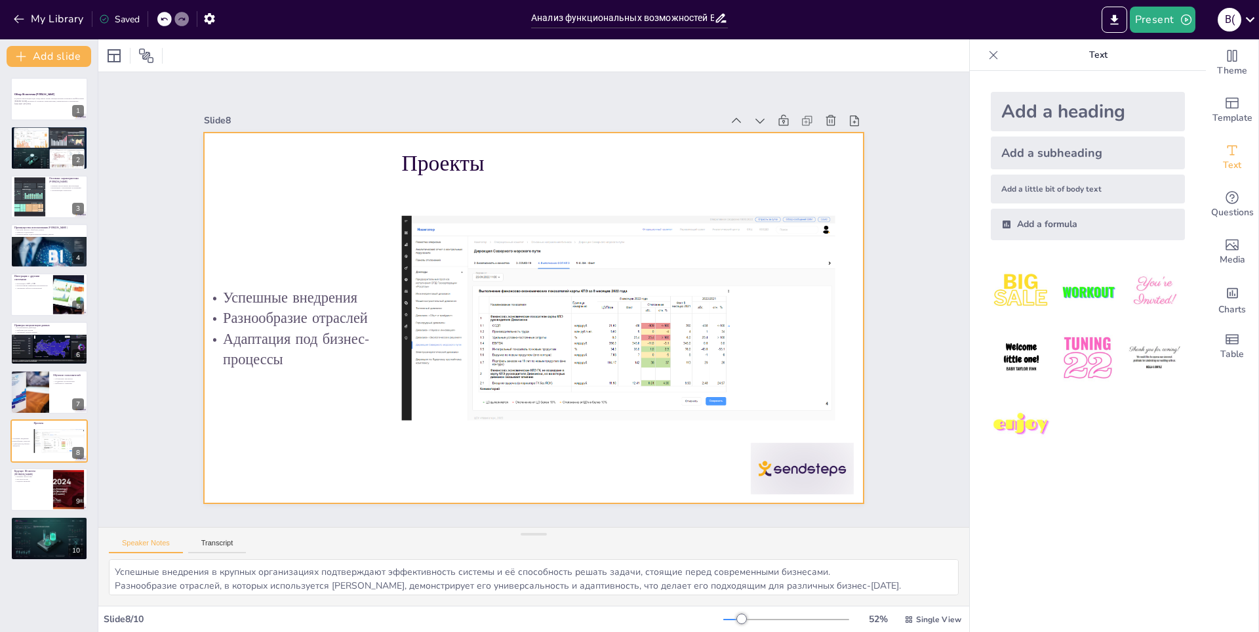
click at [432, 174] on div at bounding box center [533, 317] width 659 height 371
click at [435, 161] on p "Проекты" at bounding box center [616, 163] width 428 height 31
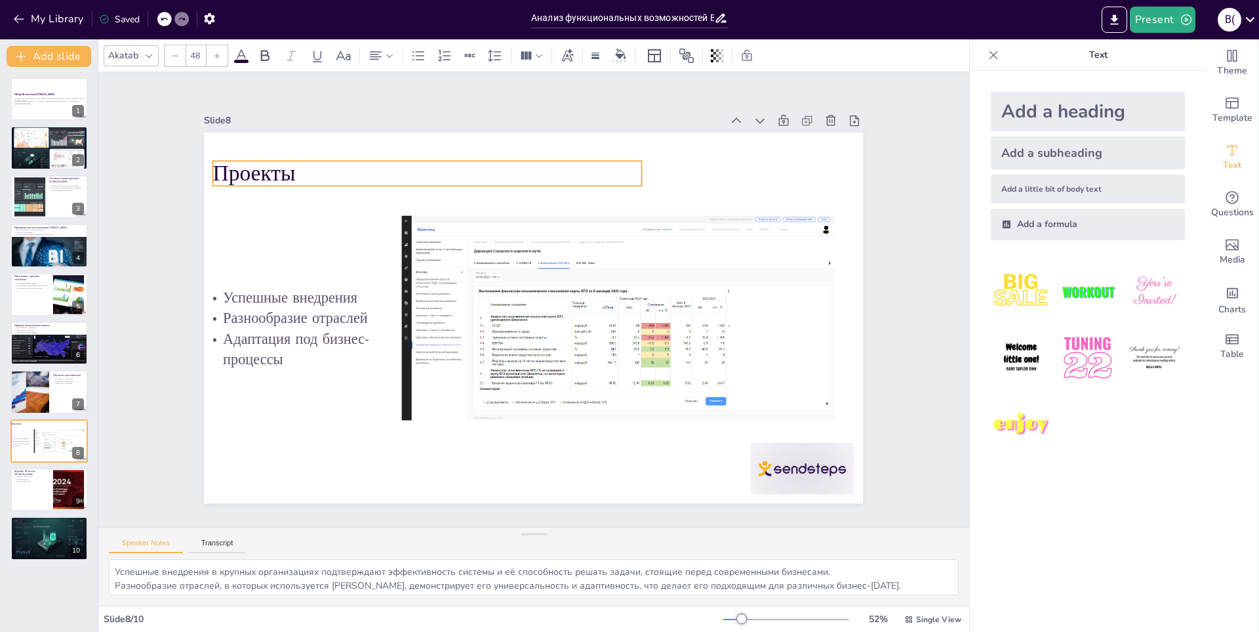
drag, startPoint x: 435, startPoint y: 160, endPoint x: 247, endPoint y: 170, distance: 189.1
click at [247, 170] on p "Проекты" at bounding box center [441, 162] width 430 height 75
click at [64, 479] on button at bounding box center [58, 479] width 16 height 16
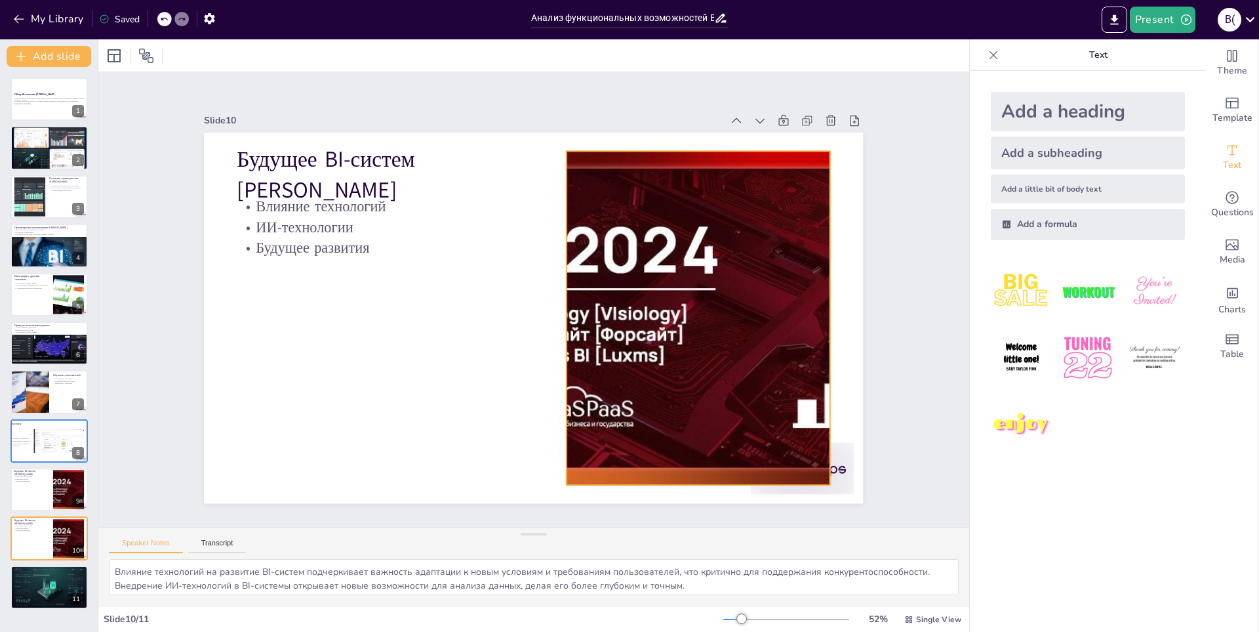
click at [629, 240] on div at bounding box center [676, 383] width 599 height 511
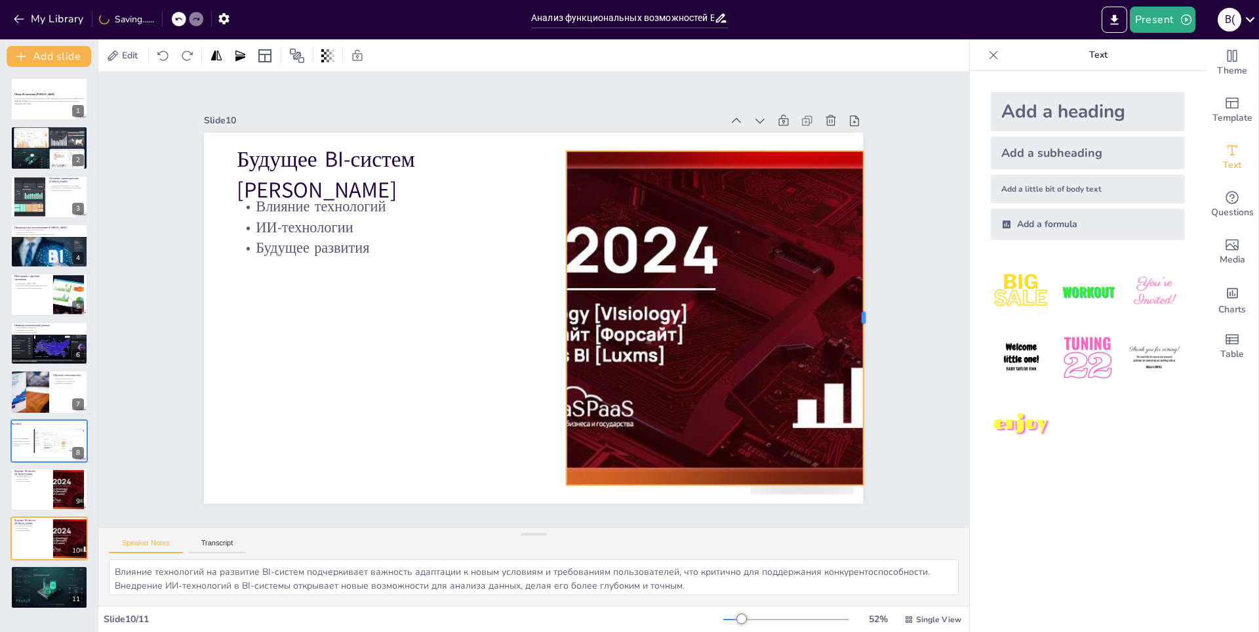
drag, startPoint x: 823, startPoint y: 311, endPoint x: 803, endPoint y: 312, distance: 20.3
click at [629, 313] on div at bounding box center [857, 386] width 79 height 329
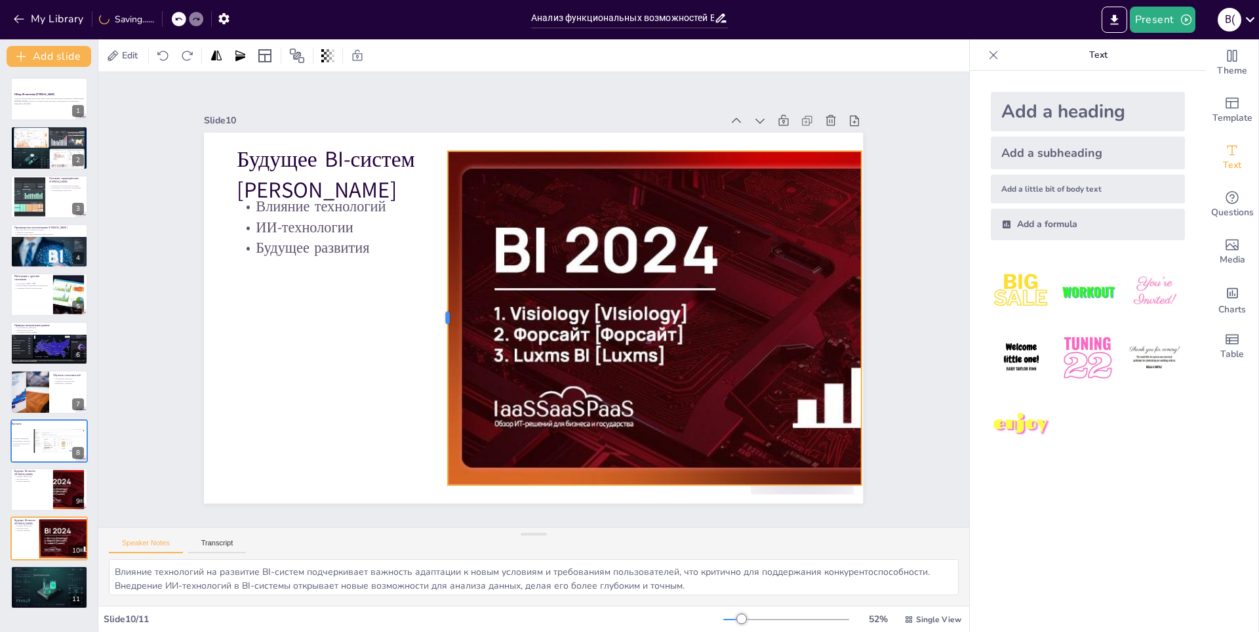
drag, startPoint x: 555, startPoint y: 310, endPoint x: 437, endPoint y: 320, distance: 119.1
click at [437, 320] on div at bounding box center [441, 308] width 45 height 333
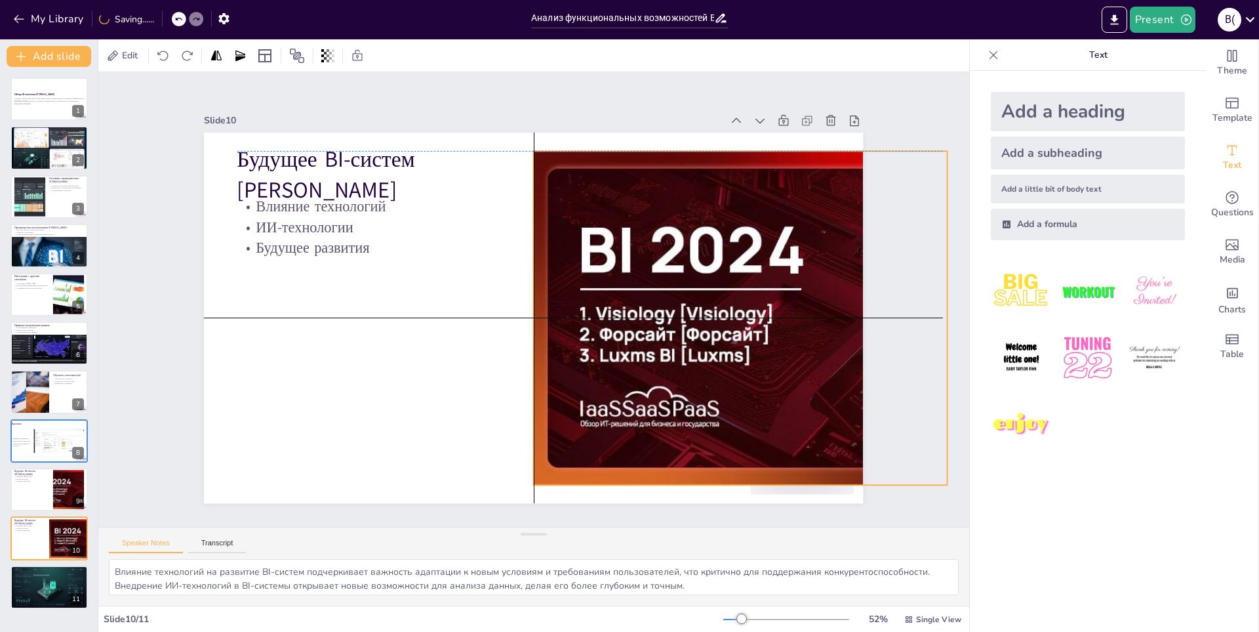
drag, startPoint x: 643, startPoint y: 323, endPoint x: 694, endPoint y: 322, distance: 51.2
click at [629, 322] on div at bounding box center [707, 481] width 601 height 588
click at [32, 483] on div at bounding box center [49, 489] width 79 height 45
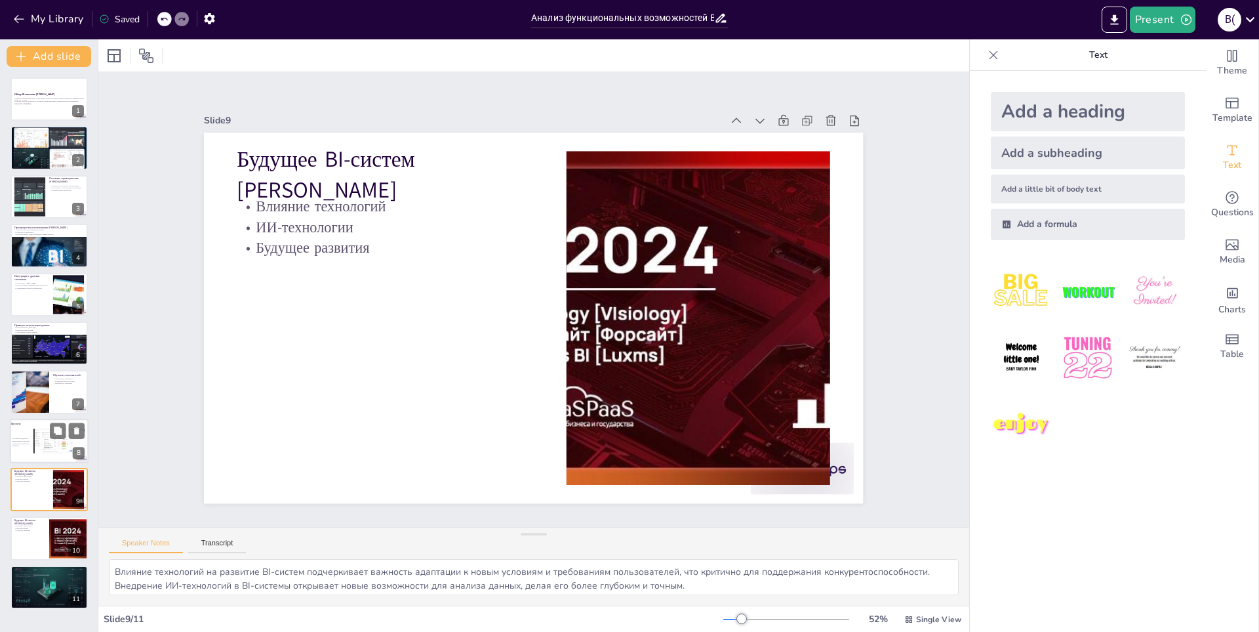
click at [54, 439] on div at bounding box center [59, 440] width 52 height 25
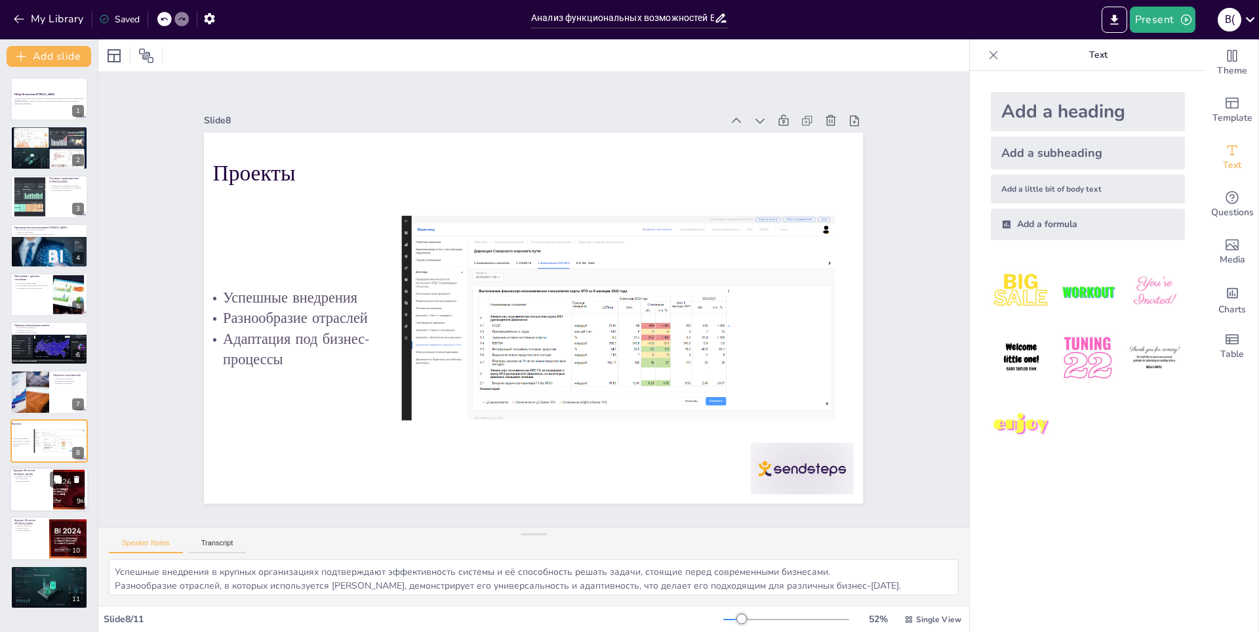
click at [45, 495] on div at bounding box center [49, 489] width 79 height 45
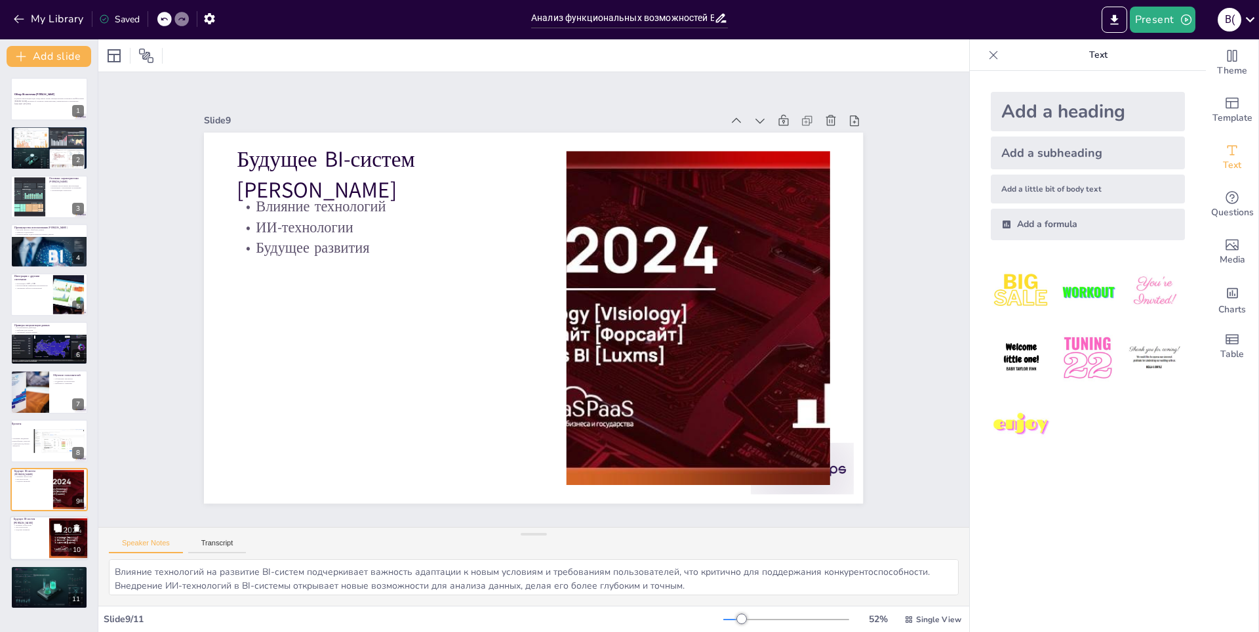
click at [46, 530] on p "Будущее развития" at bounding box center [31, 530] width 35 height 3
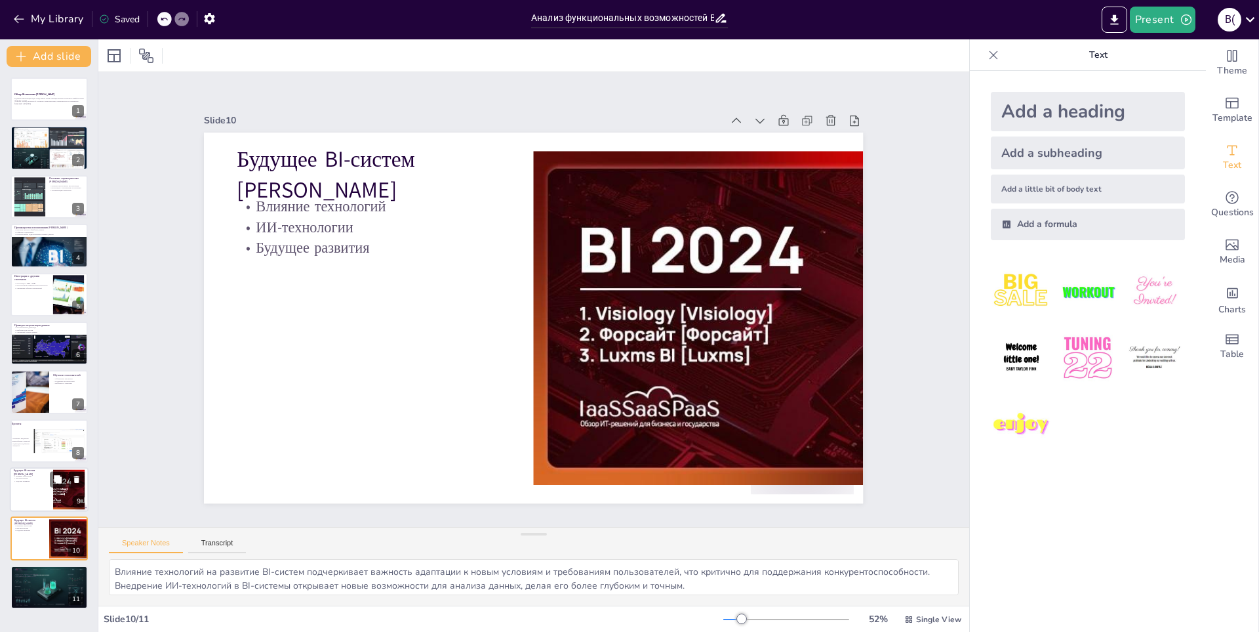
click at [26, 487] on div at bounding box center [49, 489] width 79 height 45
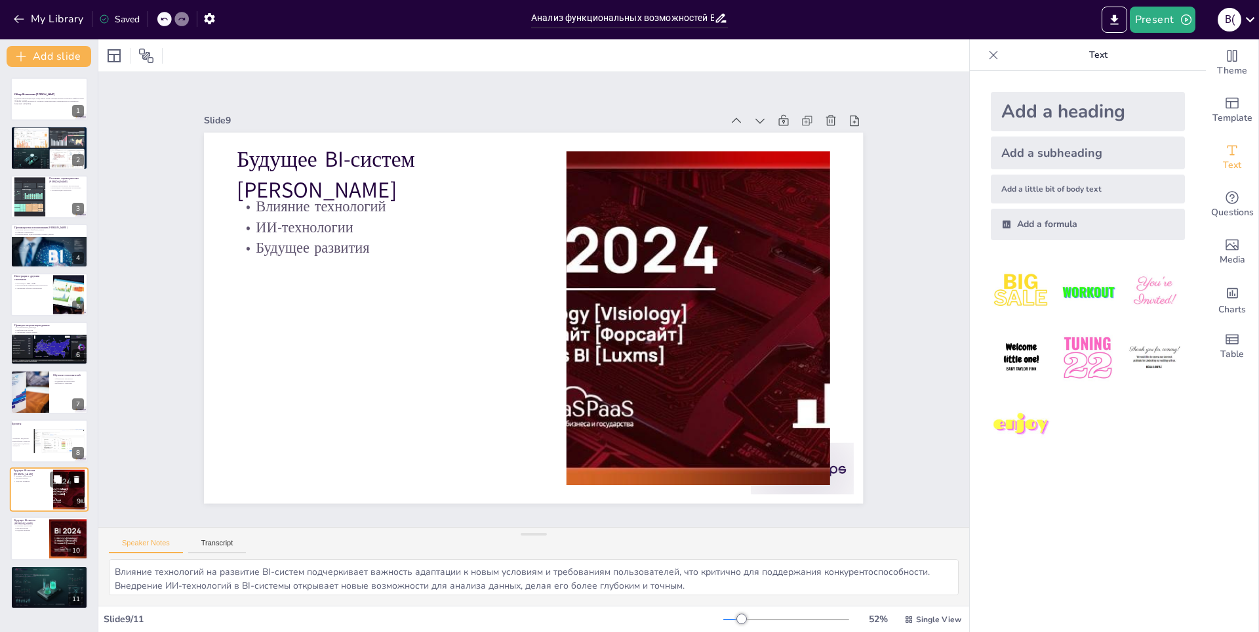
click at [77, 476] on icon at bounding box center [76, 478] width 5 height 7
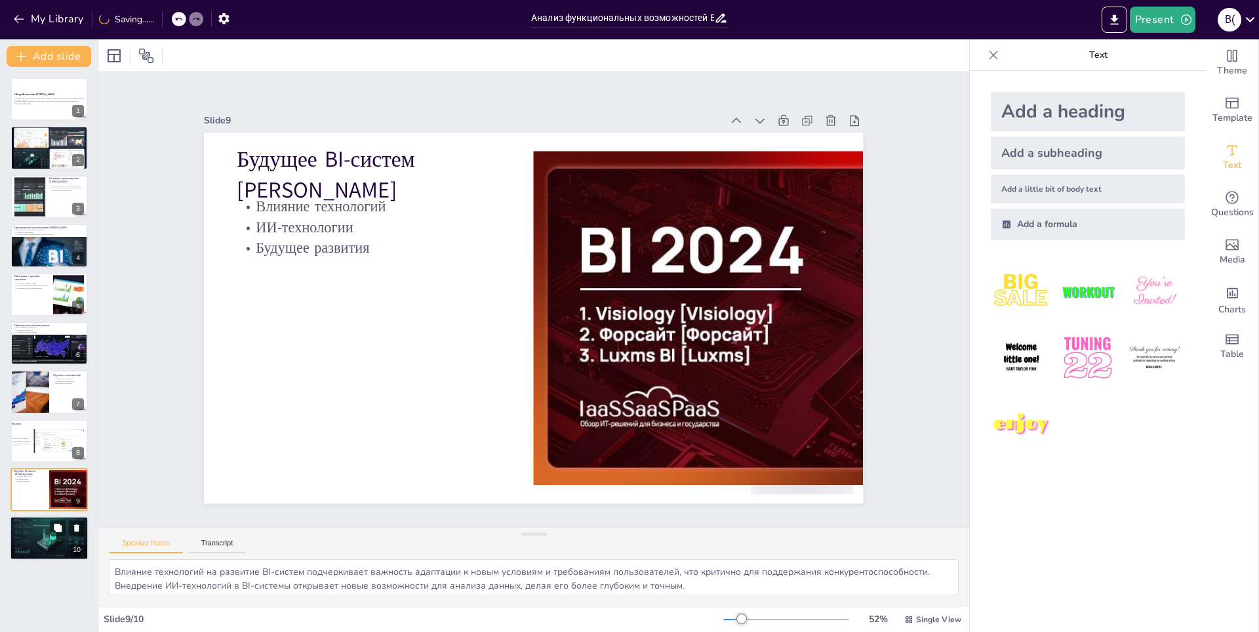
click at [20, 540] on div at bounding box center [49, 538] width 79 height 45
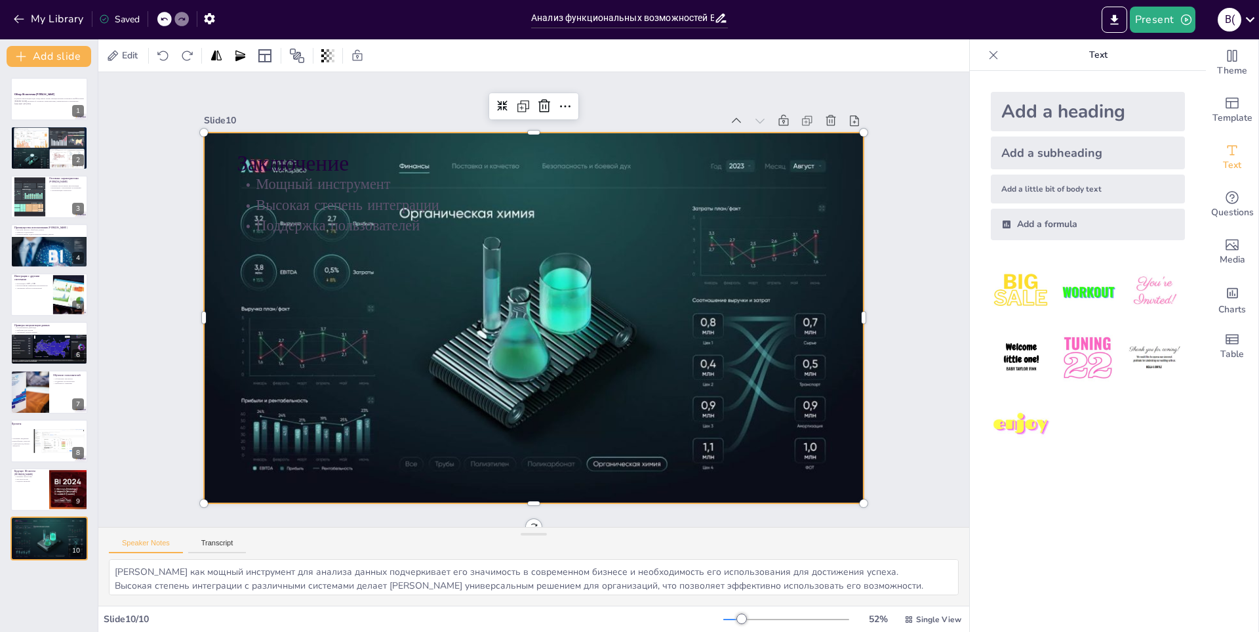
click at [504, 386] on div at bounding box center [530, 318] width 722 height 500
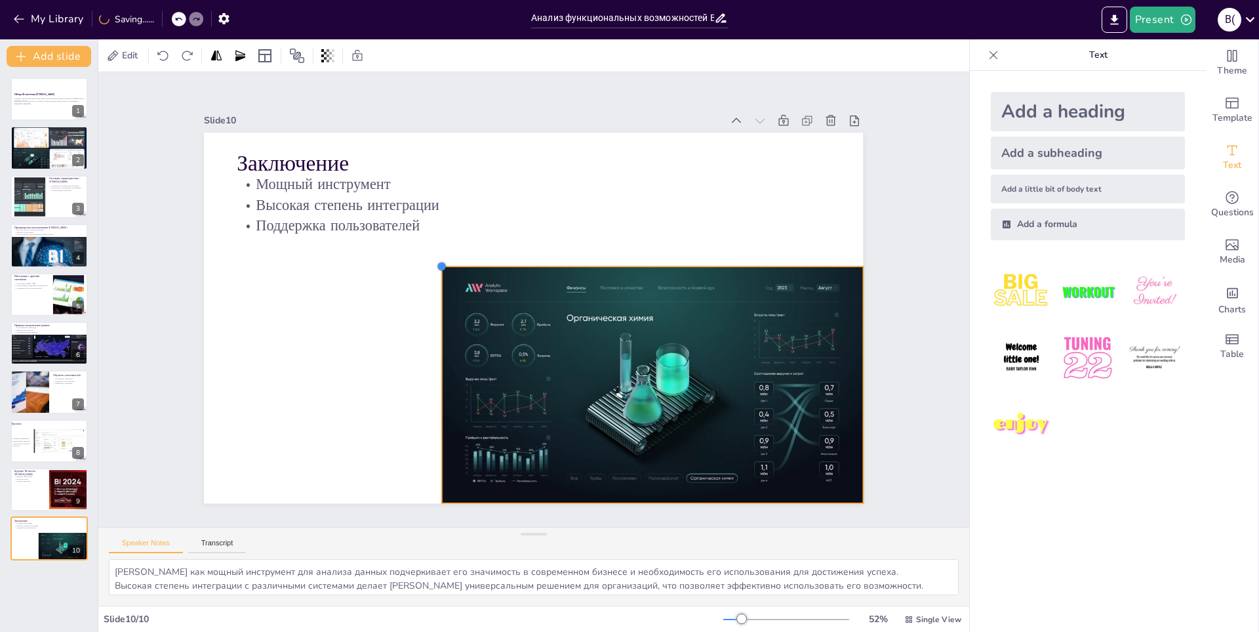
drag, startPoint x: 196, startPoint y: 130, endPoint x: 528, endPoint y: 265, distance: 358.0
click at [528, 265] on div "Заключение Мощный инструмент Высокая степень интеграции Поддержка пользователей" at bounding box center [530, 318] width 722 height 500
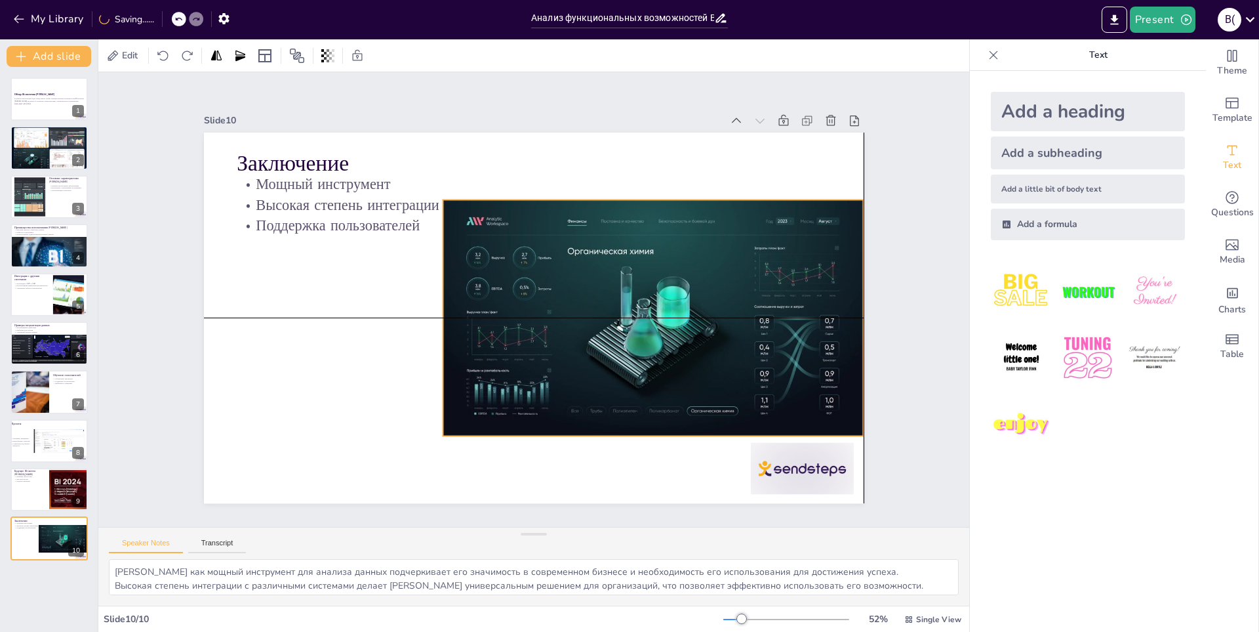
drag, startPoint x: 645, startPoint y: 340, endPoint x: 642, endPoint y: 270, distance: 70.2
click at [629, 270] on div at bounding box center [628, 375] width 482 height 414
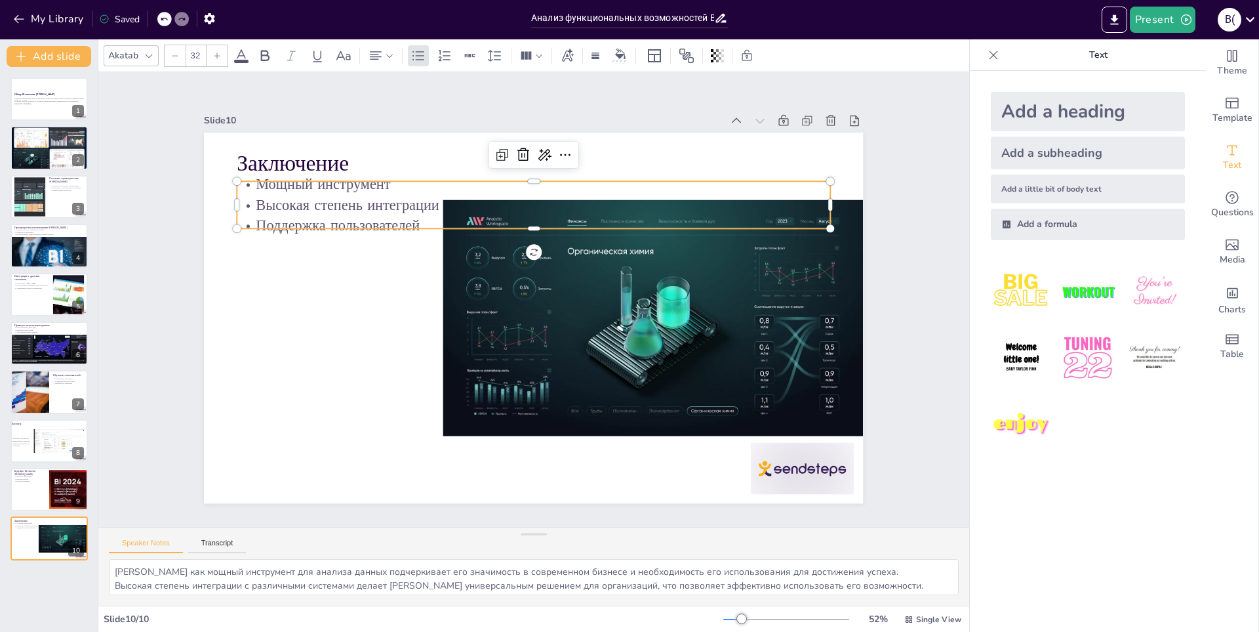
click at [371, 215] on p "Поддержка пользователей" at bounding box center [533, 225] width 593 height 20
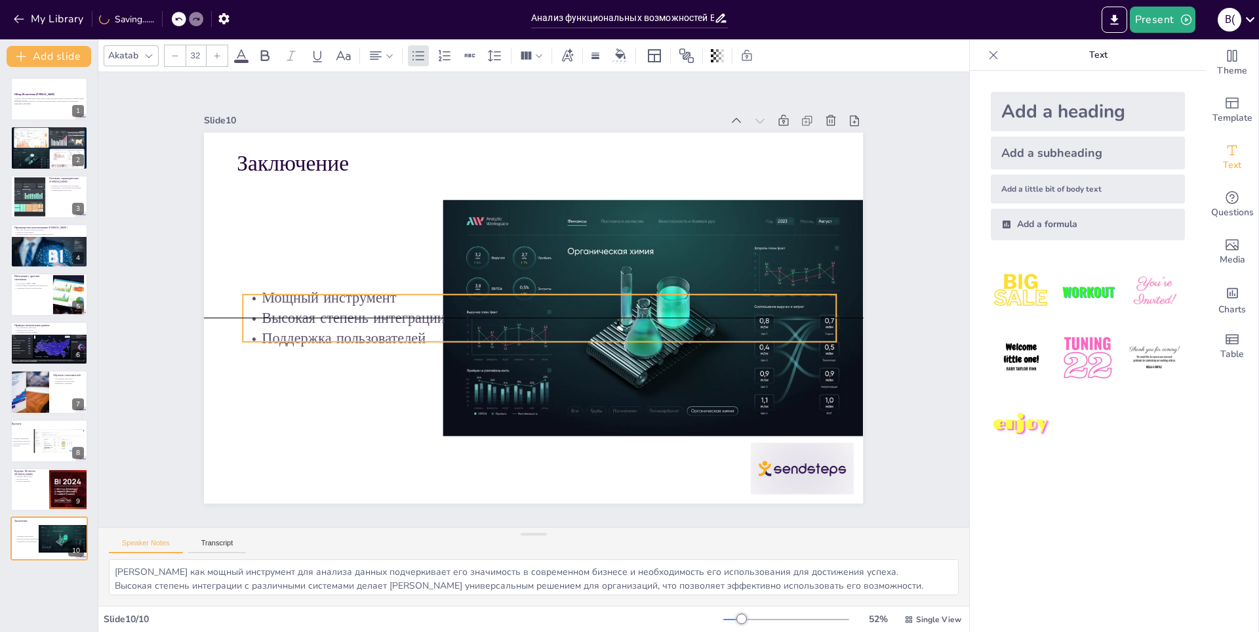
drag, startPoint x: 540, startPoint y: 207, endPoint x: 546, endPoint y: 318, distance: 111.6
click at [546, 318] on p "Высокая степень интеграции" at bounding box center [524, 316] width 412 height 454
click at [629, 317] on p "Высокая степень интеграции" at bounding box center [533, 318] width 593 height 20
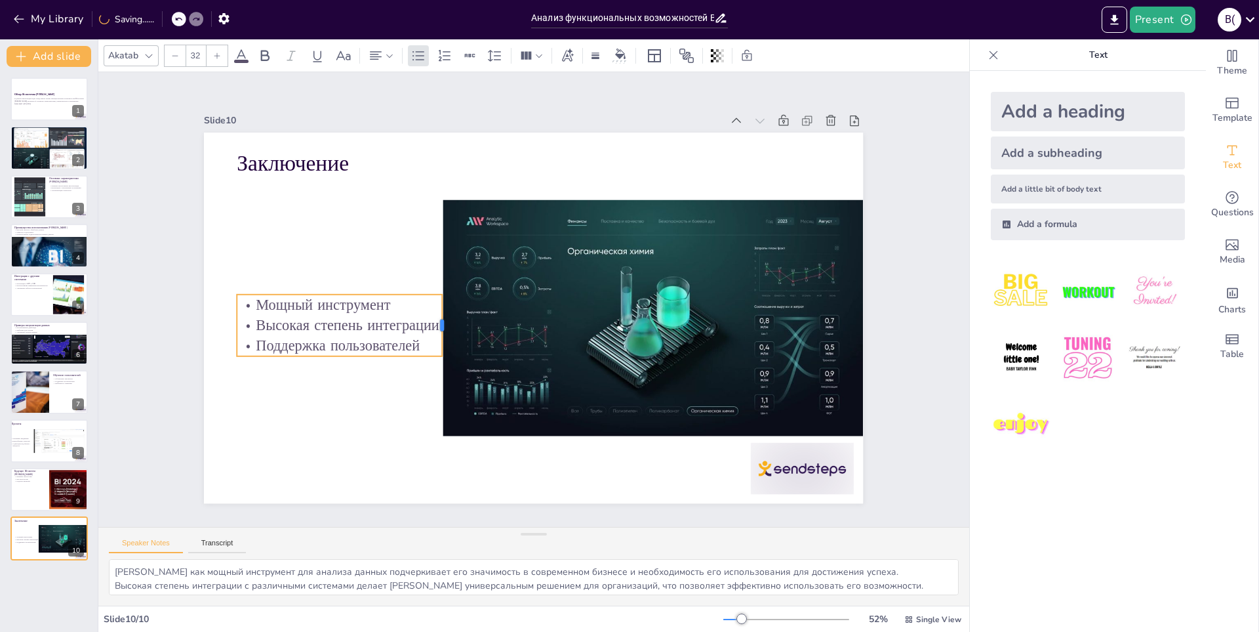
drag, startPoint x: 821, startPoint y: 309, endPoint x: 433, endPoint y: 310, distance: 388.2
click at [442, 310] on div at bounding box center [447, 325] width 10 height 62
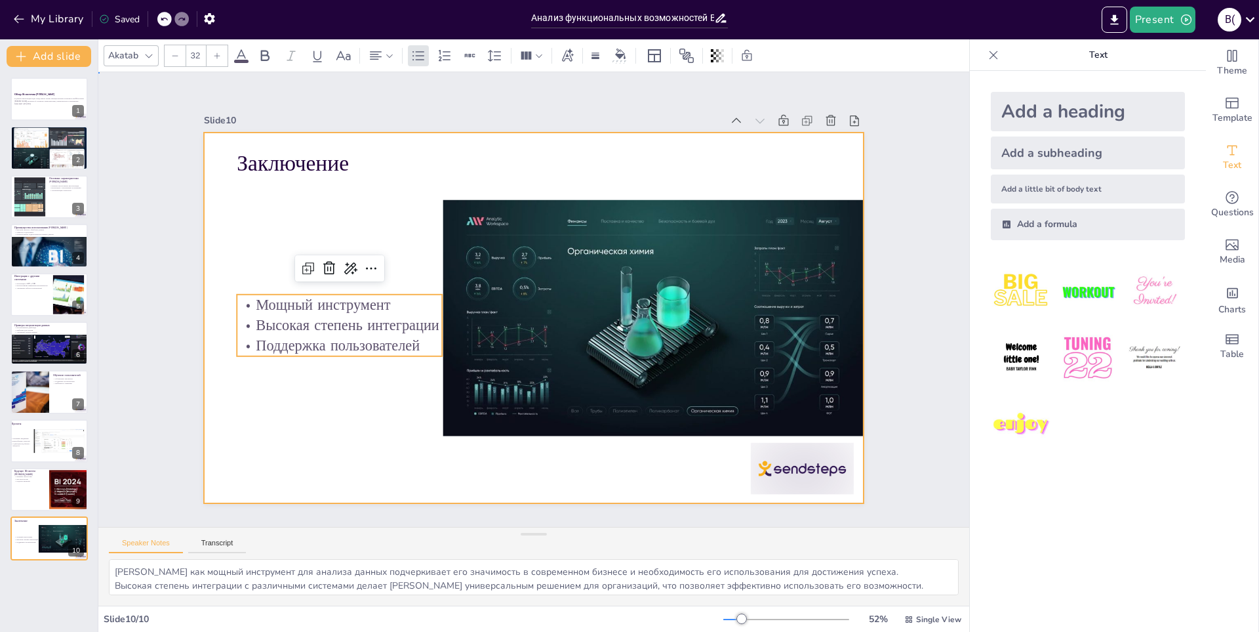
click at [550, 468] on div at bounding box center [528, 317] width 742 height 557
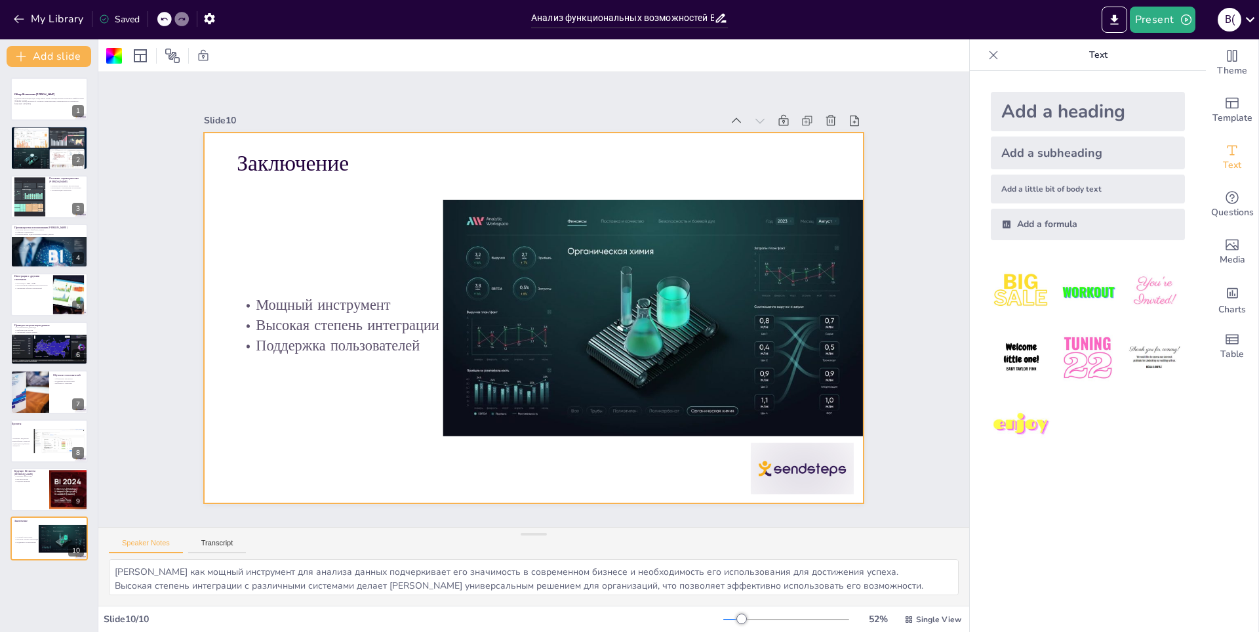
click at [629, 442] on div at bounding box center [533, 317] width 659 height 371
click at [629, 475] on div at bounding box center [784, 495] width 108 height 62
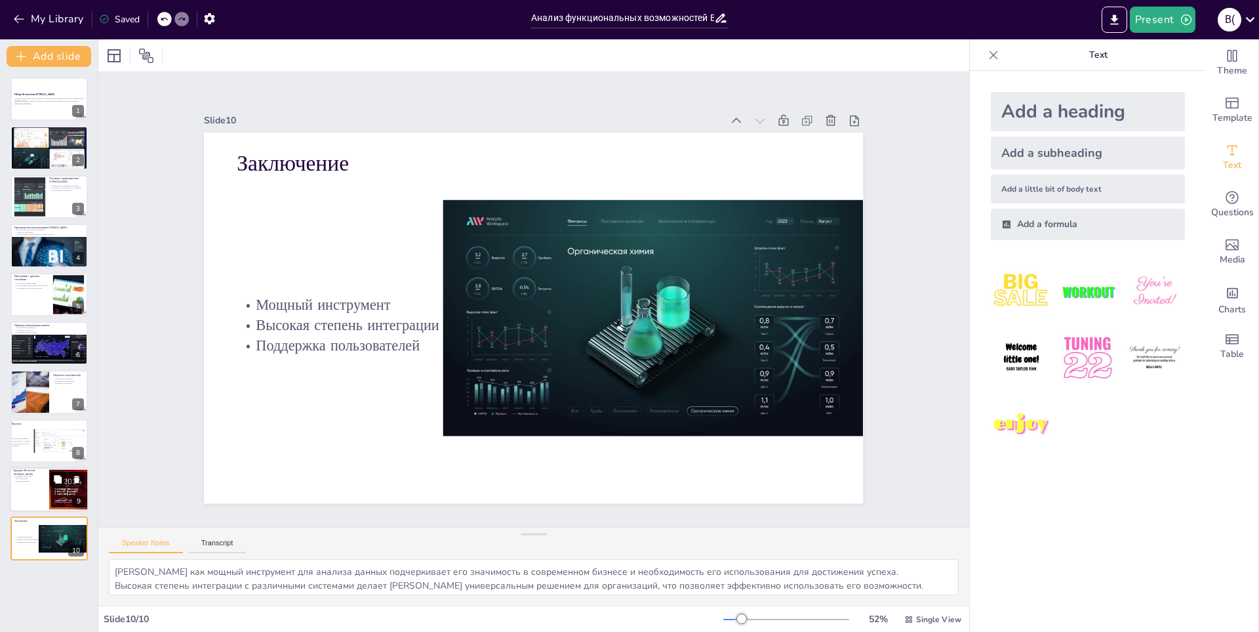
click at [60, 477] on icon at bounding box center [58, 479] width 8 height 8
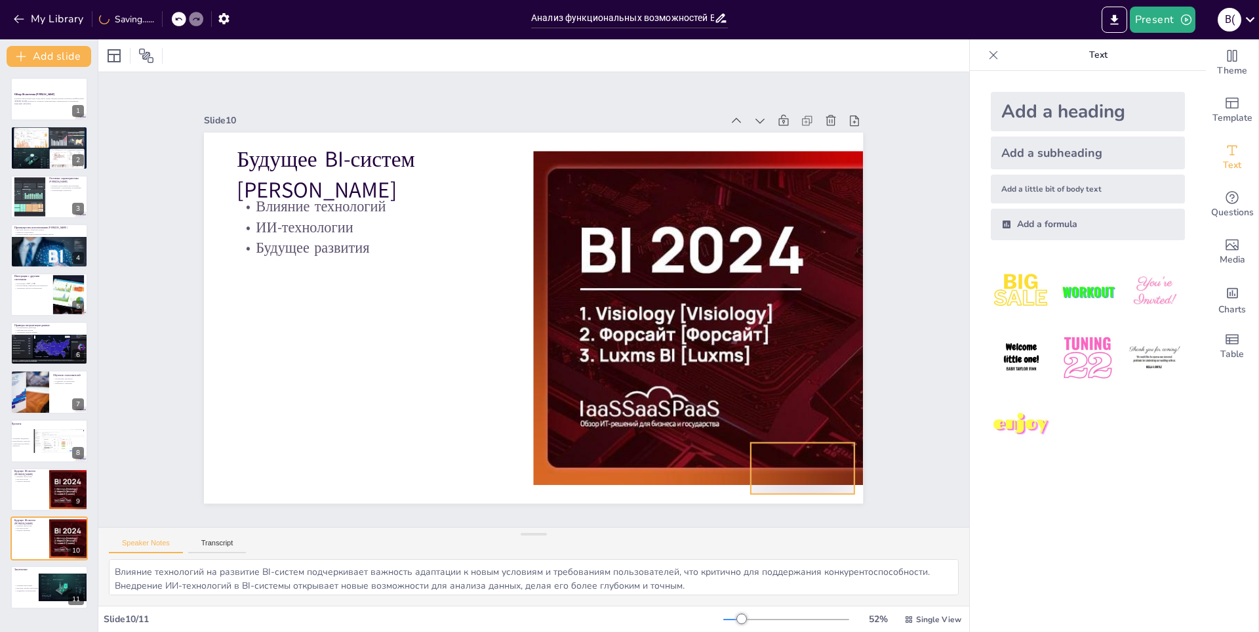
click at [629, 484] on div at bounding box center [761, 519] width 111 height 71
click at [40, 491] on div at bounding box center [49, 489] width 79 height 45
click at [77, 479] on icon at bounding box center [76, 478] width 5 height 7
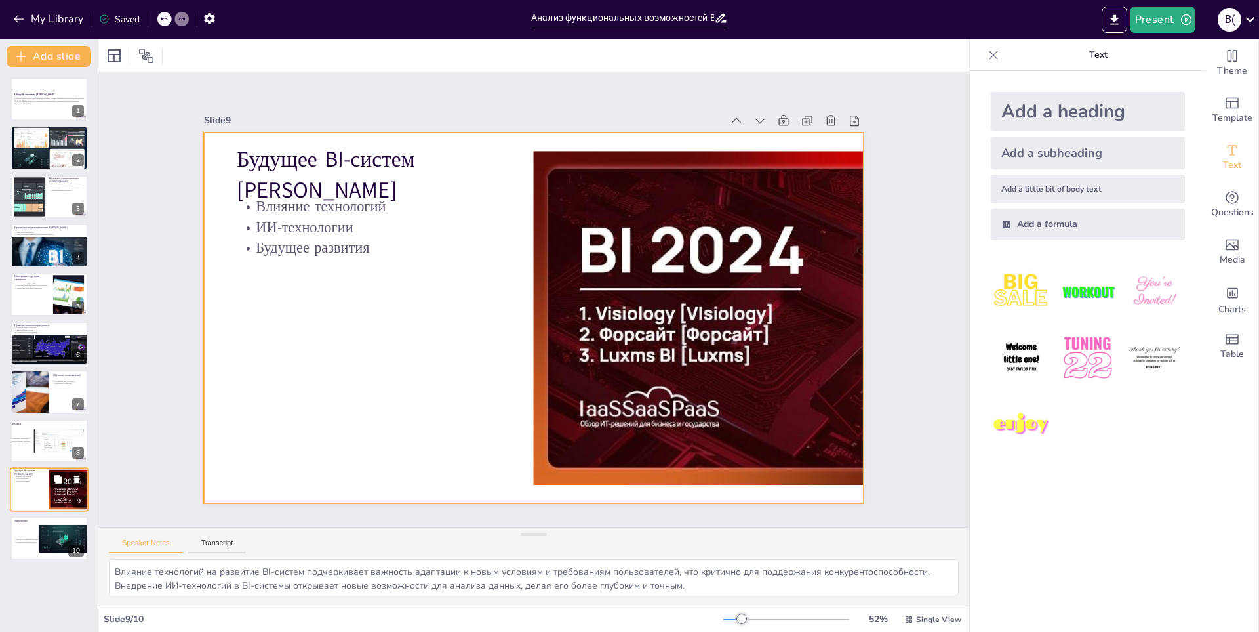
click at [37, 498] on div at bounding box center [49, 489] width 79 height 45
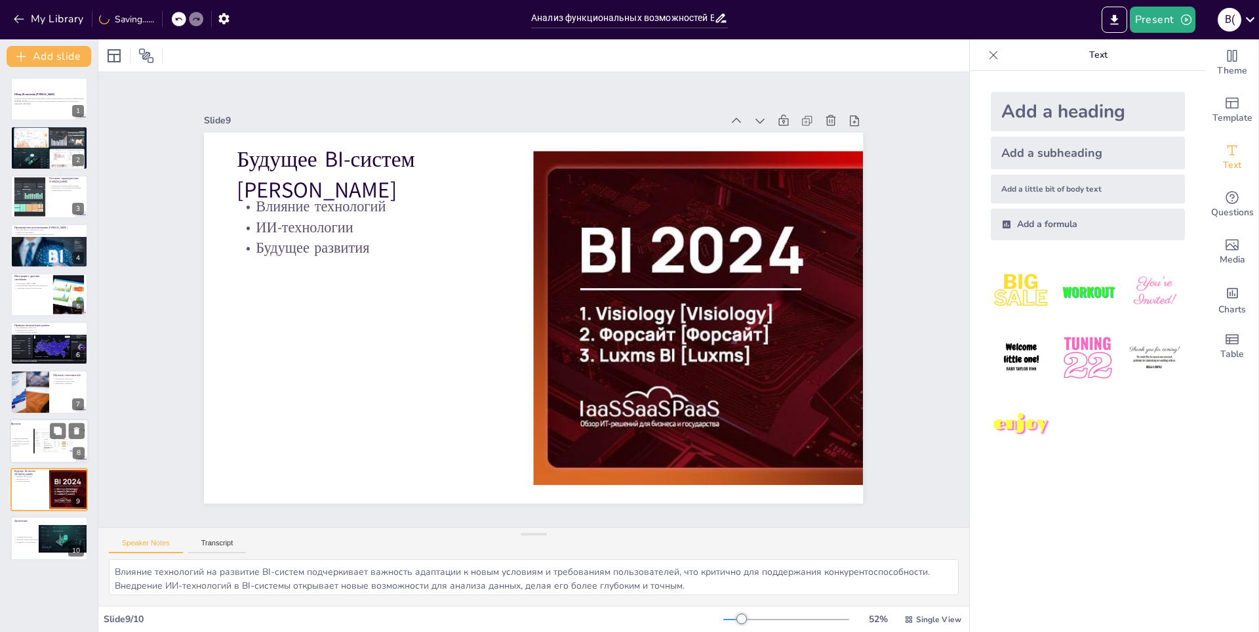
click at [37, 442] on div at bounding box center [59, 440] width 52 height 25
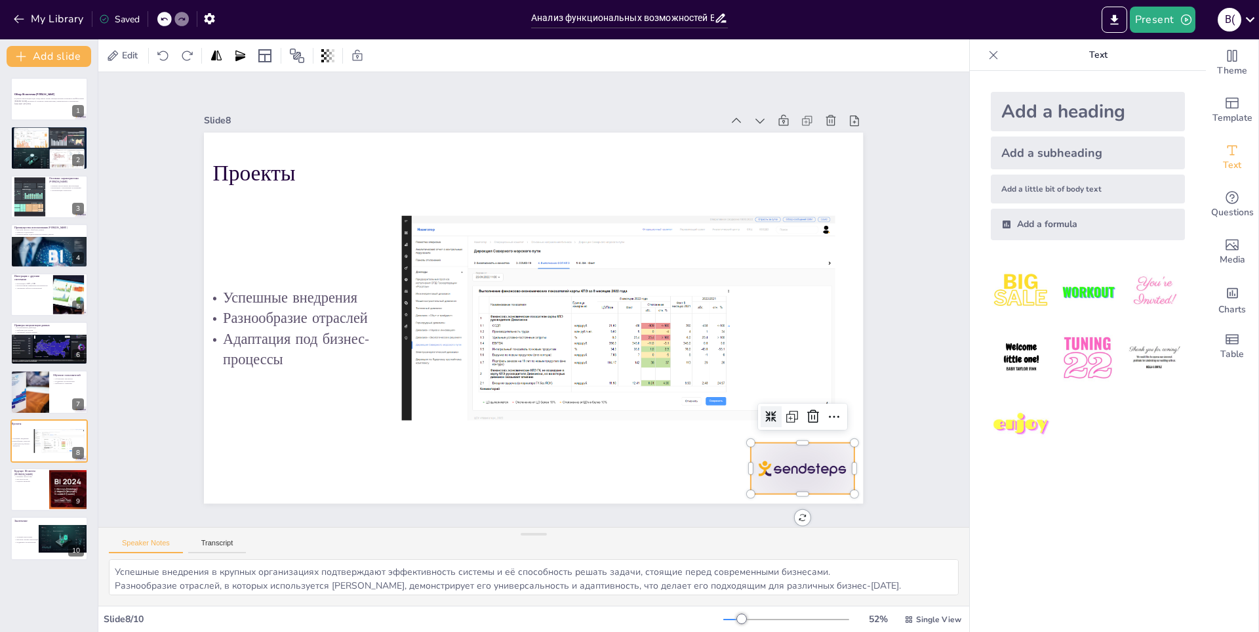
click at [629, 464] on div at bounding box center [784, 495] width 108 height 62
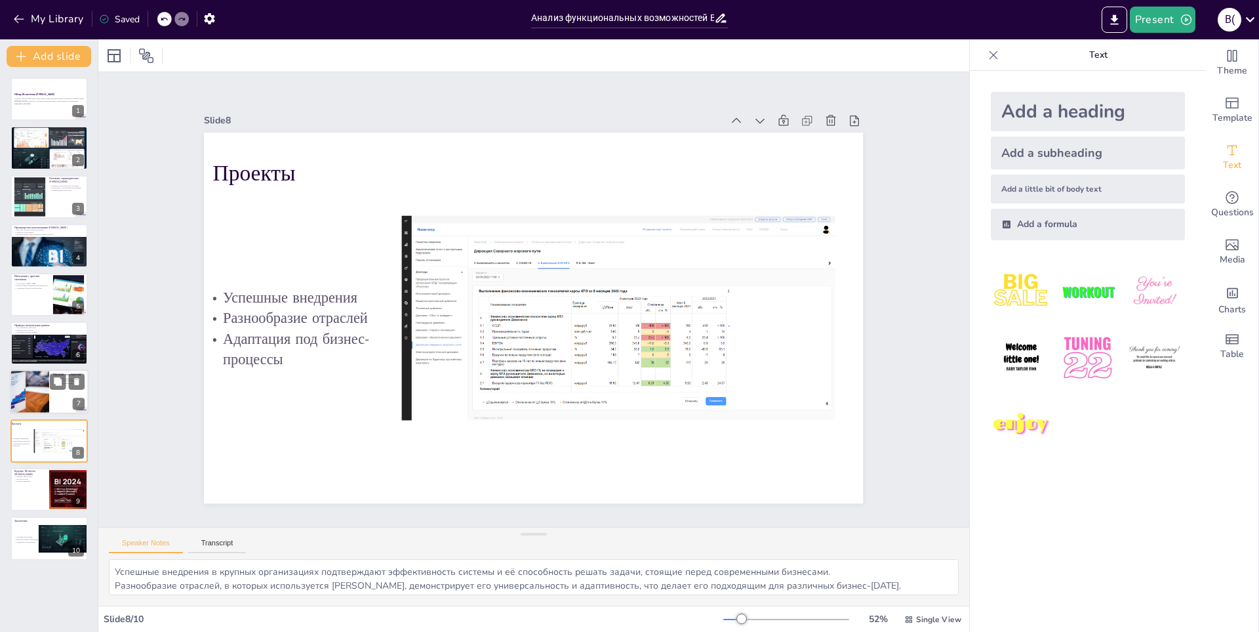
click at [41, 396] on div at bounding box center [29, 392] width 67 height 45
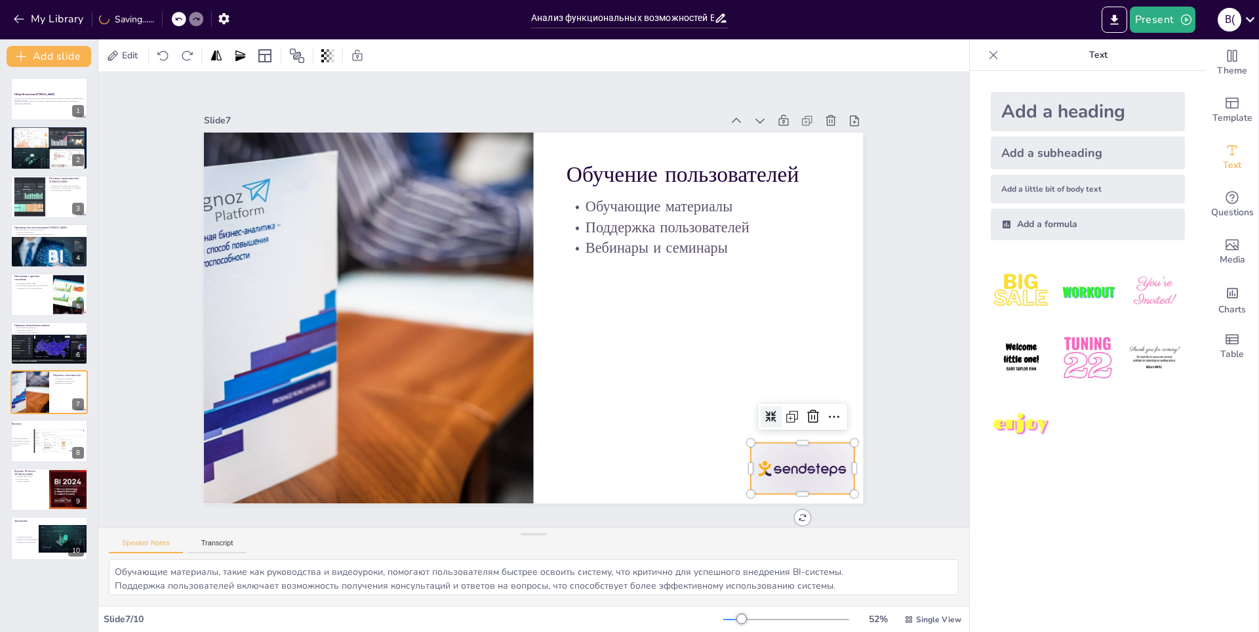
click at [629, 464] on div at bounding box center [783, 495] width 108 height 62
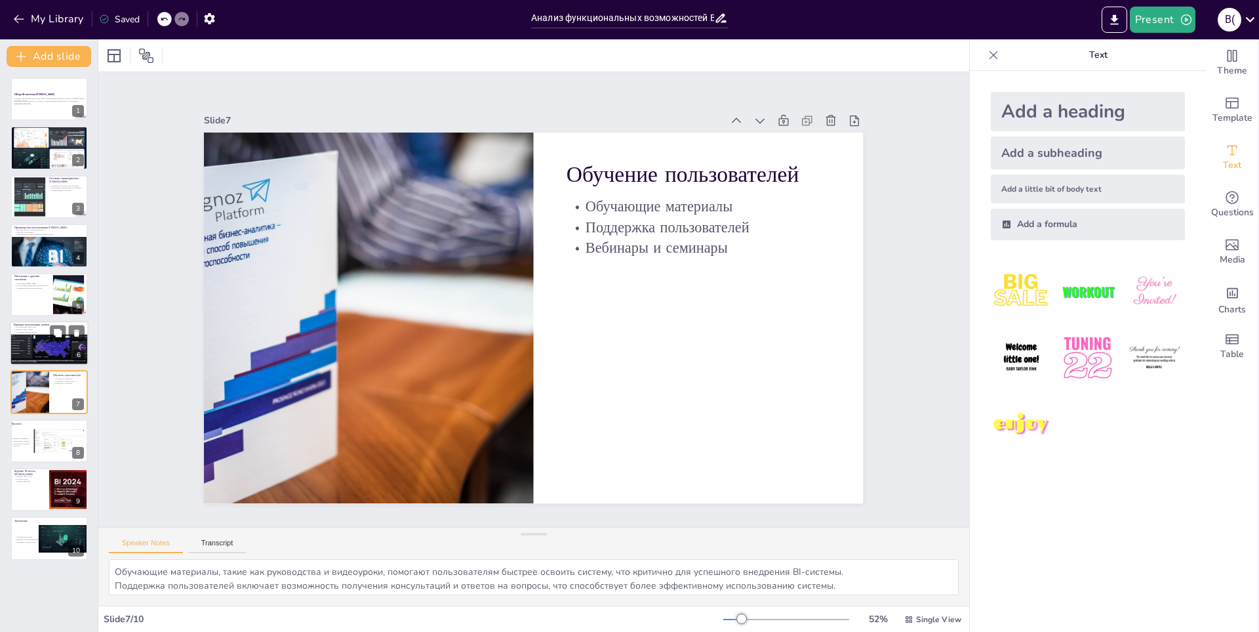
click at [18, 341] on div at bounding box center [50, 341] width 81 height 49
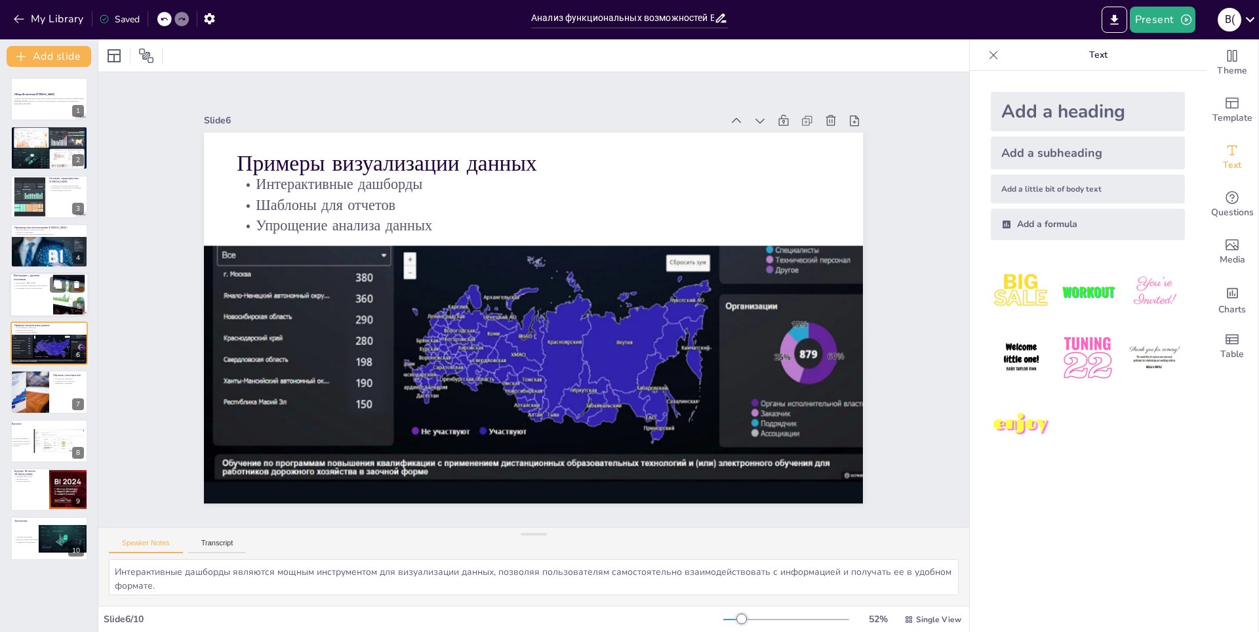
click at [25, 285] on p "Использование привычных инструментов" at bounding box center [31, 285] width 35 height 3
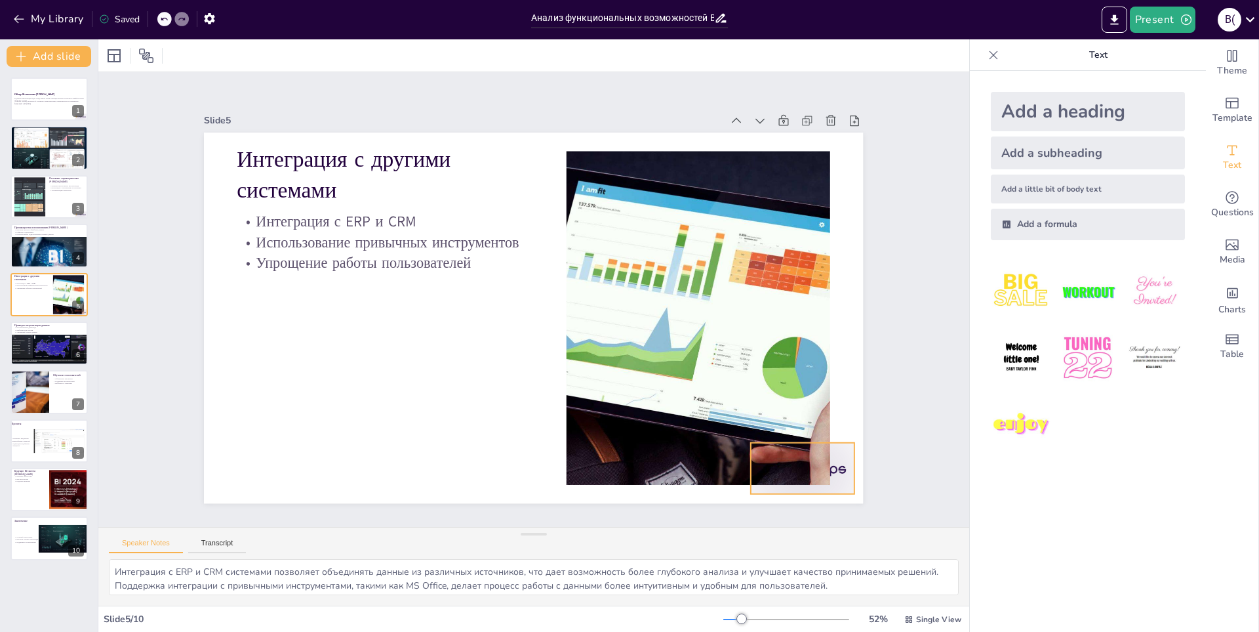
click at [629, 454] on div at bounding box center [802, 469] width 103 height 52
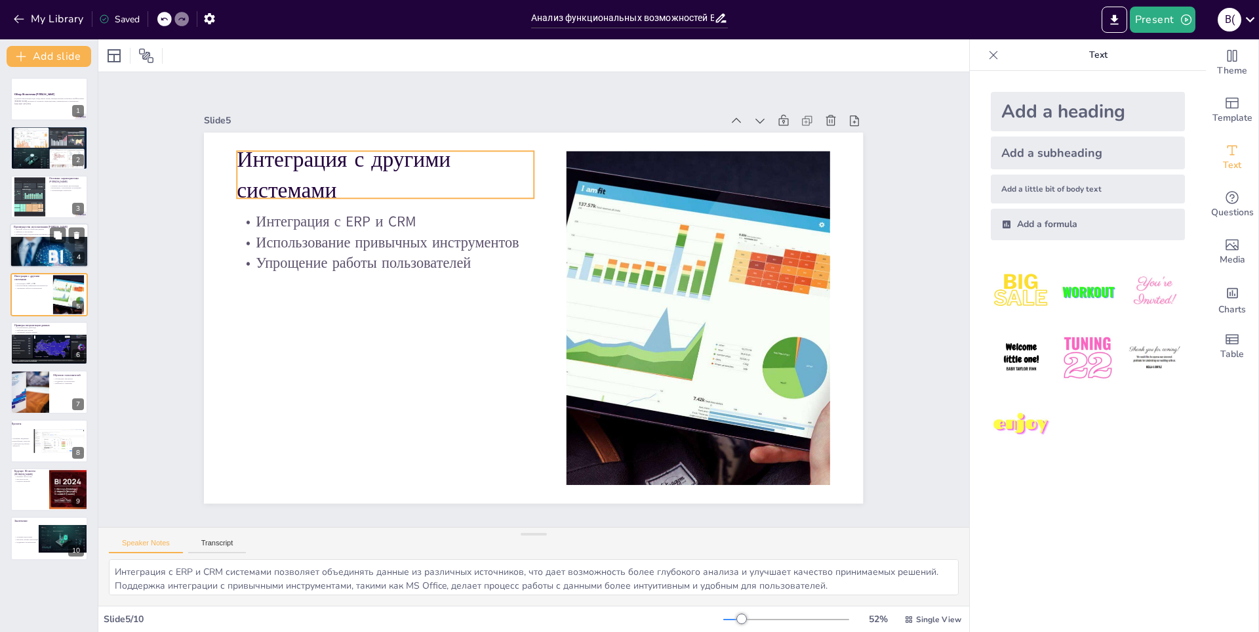
click at [37, 246] on div at bounding box center [49, 263] width 79 height 52
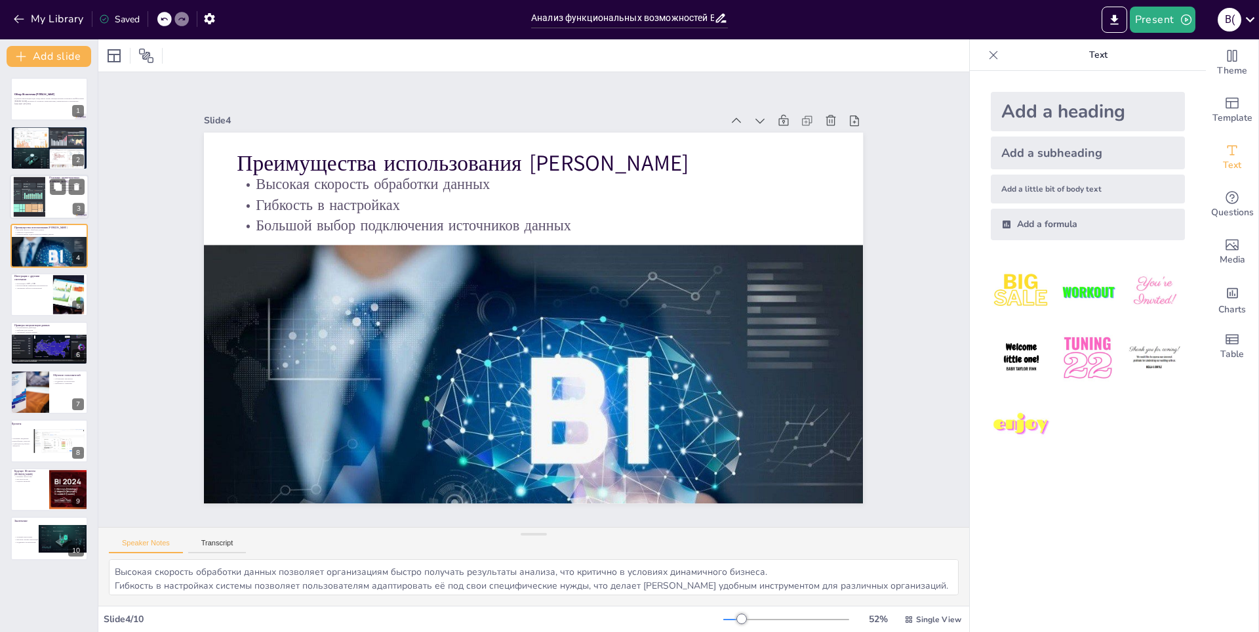
click at [26, 197] on div at bounding box center [29, 196] width 71 height 40
type textarea "Loremipsumdo sitame consecte adipi el seddoeiu temporin UT-laboree Dolorem. Ali…"
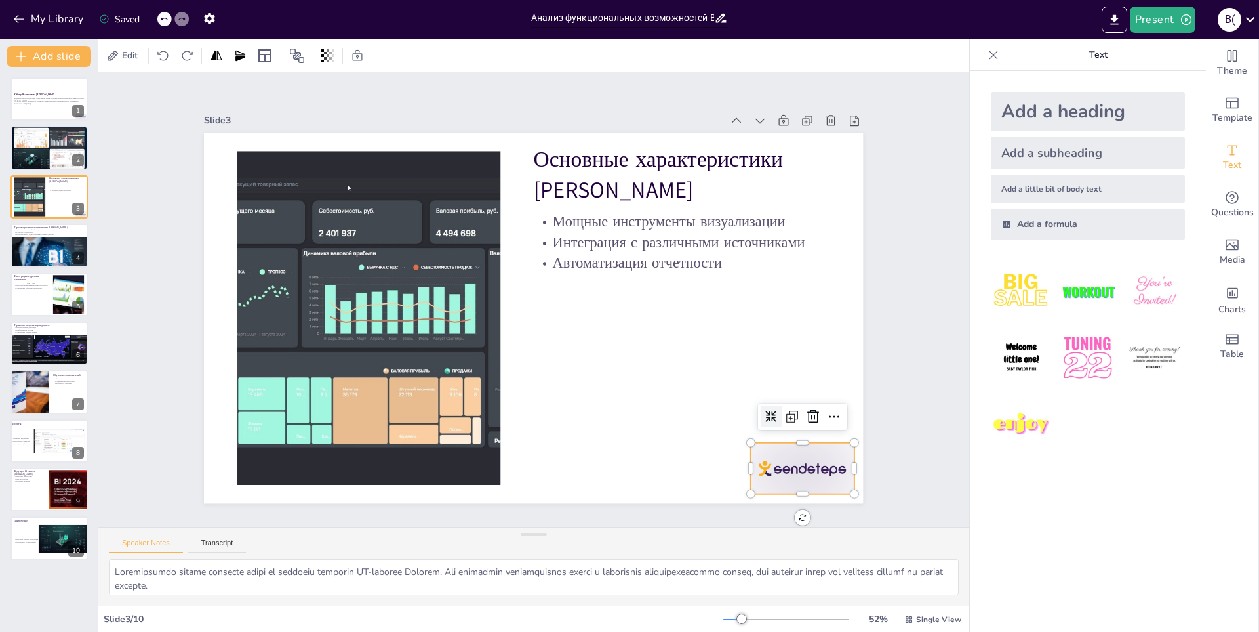
click at [629, 446] on div at bounding box center [802, 469] width 103 height 52
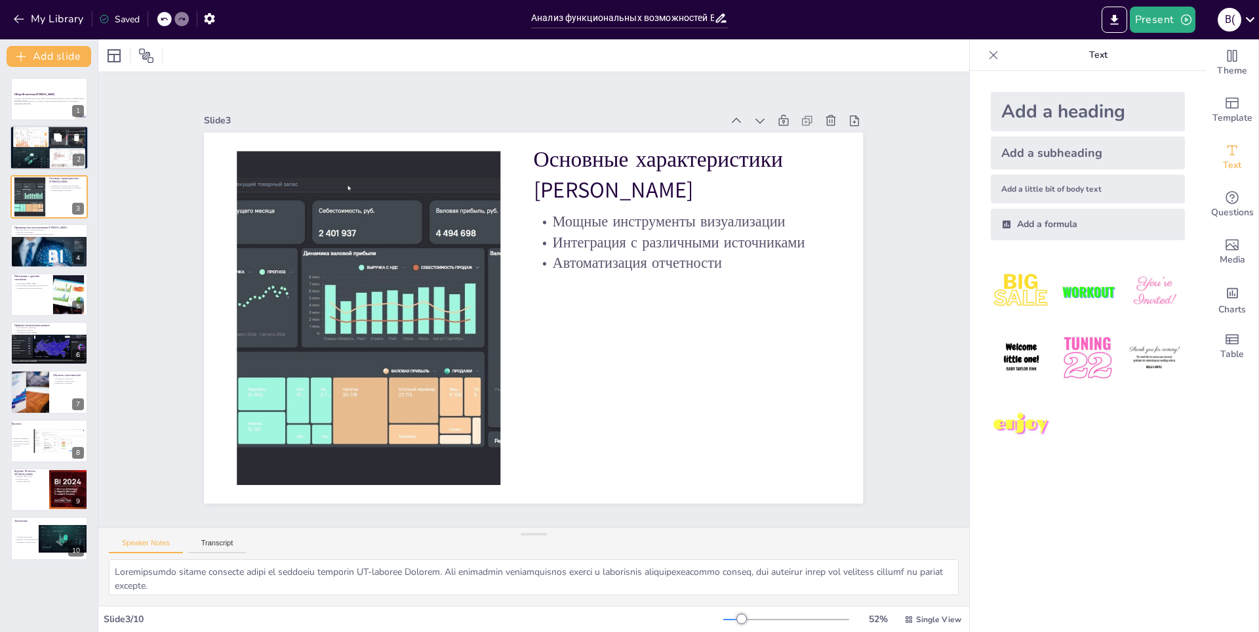
click at [26, 151] on div at bounding box center [49, 148] width 79 height 45
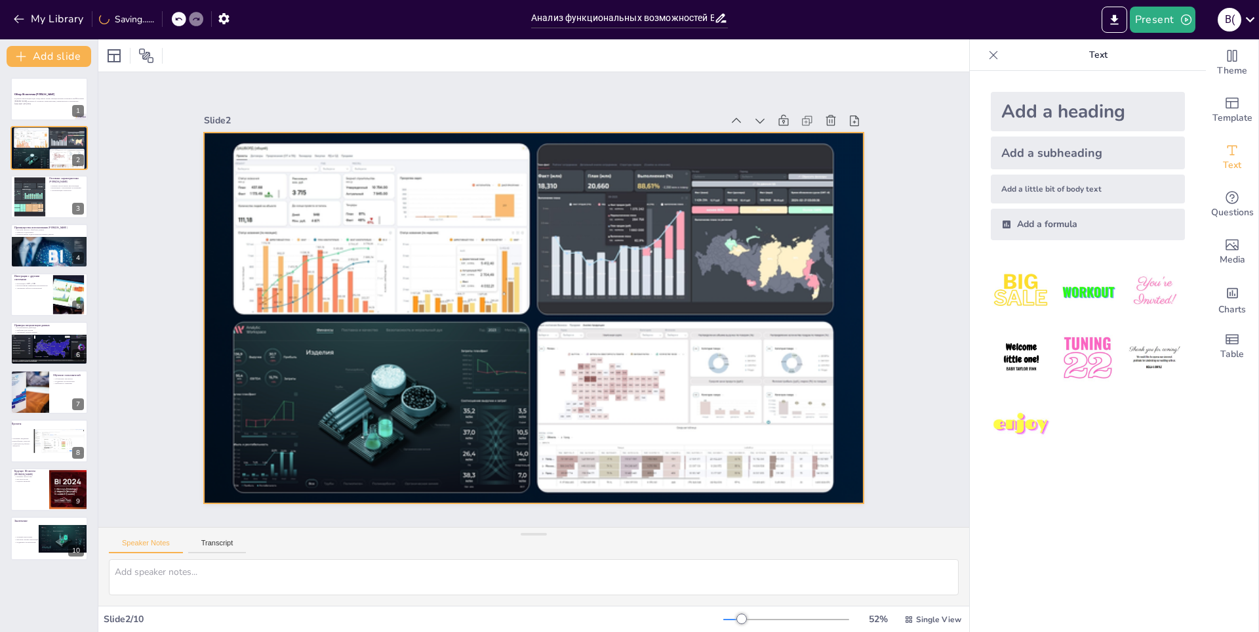
click at [363, 298] on div at bounding box center [532, 317] width 694 height 437
click at [73, 138] on icon at bounding box center [76, 137] width 9 height 9
type textarea "Loremipsumdo sitame consecte adipi el seddoeiu temporin UT-laboree Dolorem. Ali…"
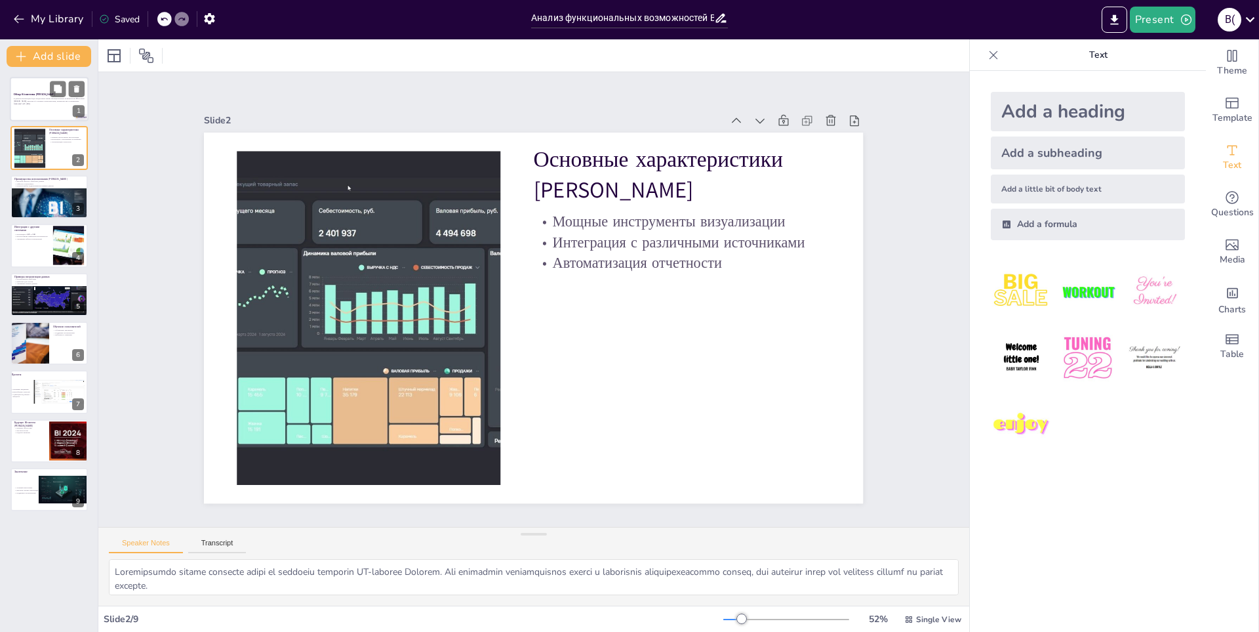
click at [42, 102] on p "В данной презентации будет представлен анализ функциональных возможностей BI-си…" at bounding box center [49, 100] width 71 height 5
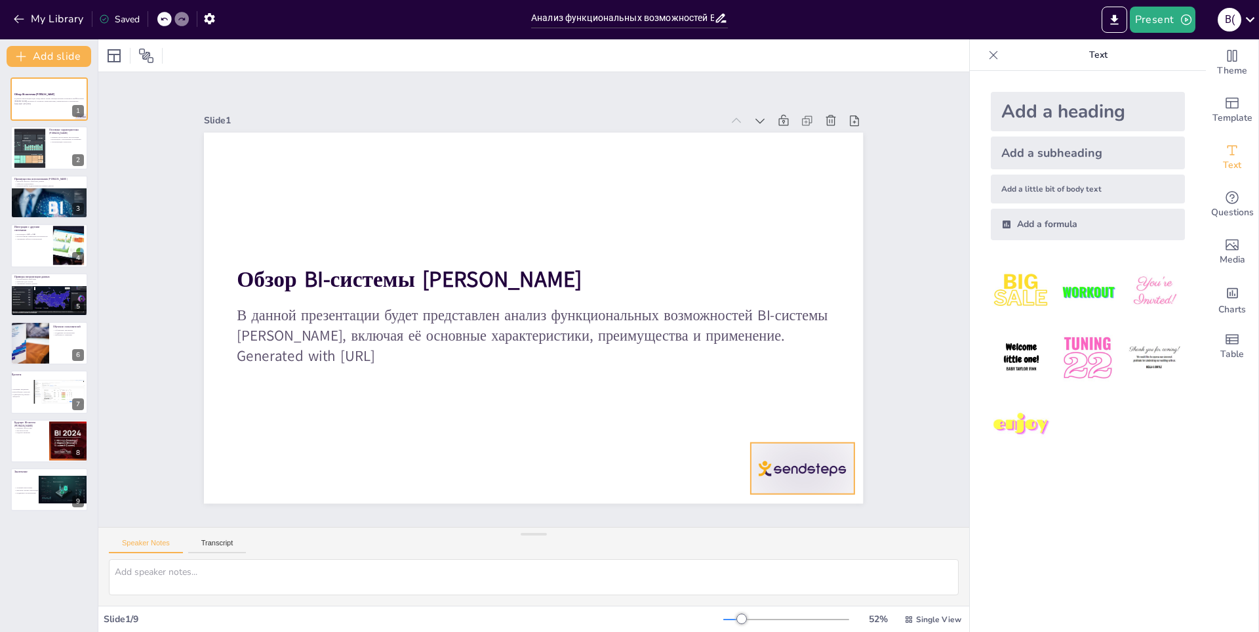
click at [629, 464] on div at bounding box center [802, 469] width 103 height 52
click at [629, 10] on button "Export to PowerPoint" at bounding box center [1115, 20] width 26 height 26
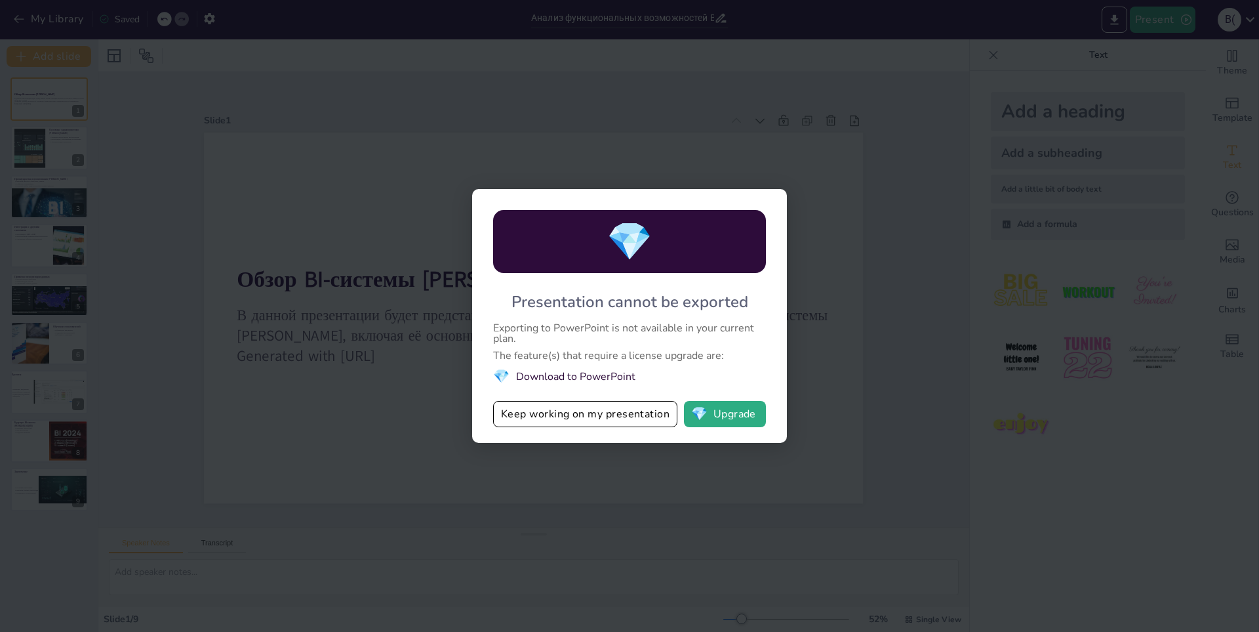
click at [582, 374] on li "💎 Download to PowerPoint" at bounding box center [629, 376] width 273 height 18
click at [629, 167] on div "💎 Presentation cannot be exported Exporting to PowerPoint is not available in y…" at bounding box center [629, 316] width 1259 height 632
click at [629, 151] on div "💎 Presentation cannot be exported Exporting to PowerPoint is not available in y…" at bounding box center [629, 316] width 1259 height 632
click at [563, 217] on div "💎" at bounding box center [629, 241] width 273 height 63
drag, startPoint x: 416, startPoint y: 172, endPoint x: 640, endPoint y: 204, distance: 225.8
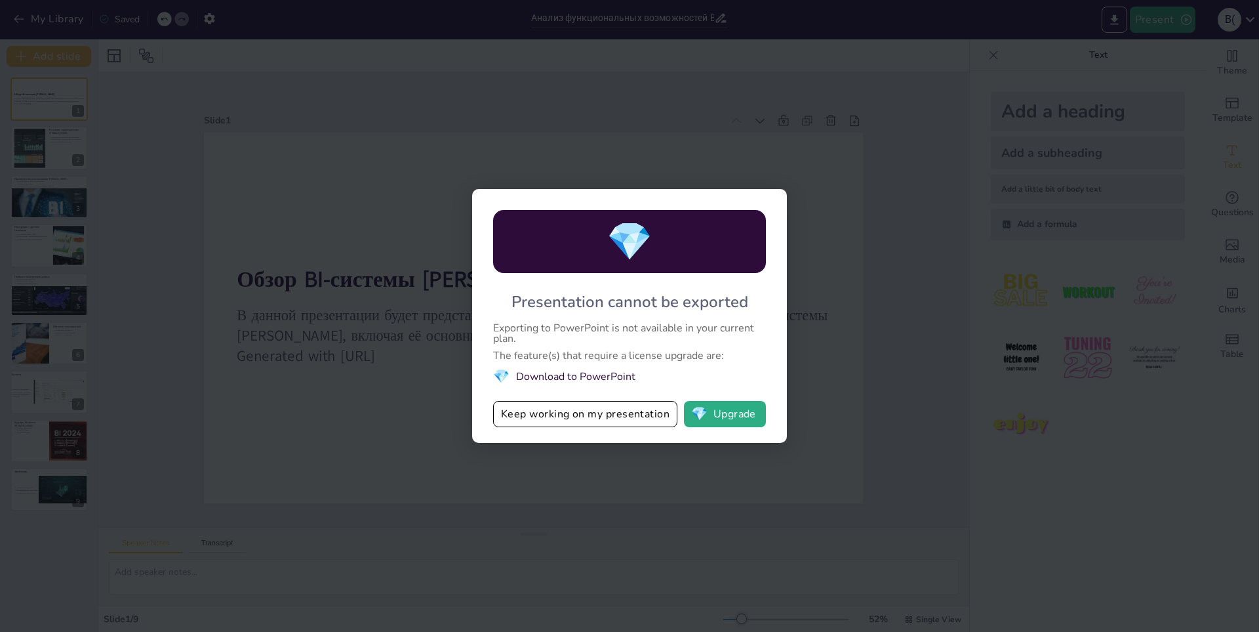
click at [416, 172] on div "💎 Presentation cannot be exported Exporting to PowerPoint is not available in y…" at bounding box center [629, 316] width 1259 height 632
click at [622, 409] on button "Keep working on my presentation" at bounding box center [585, 414] width 184 height 26
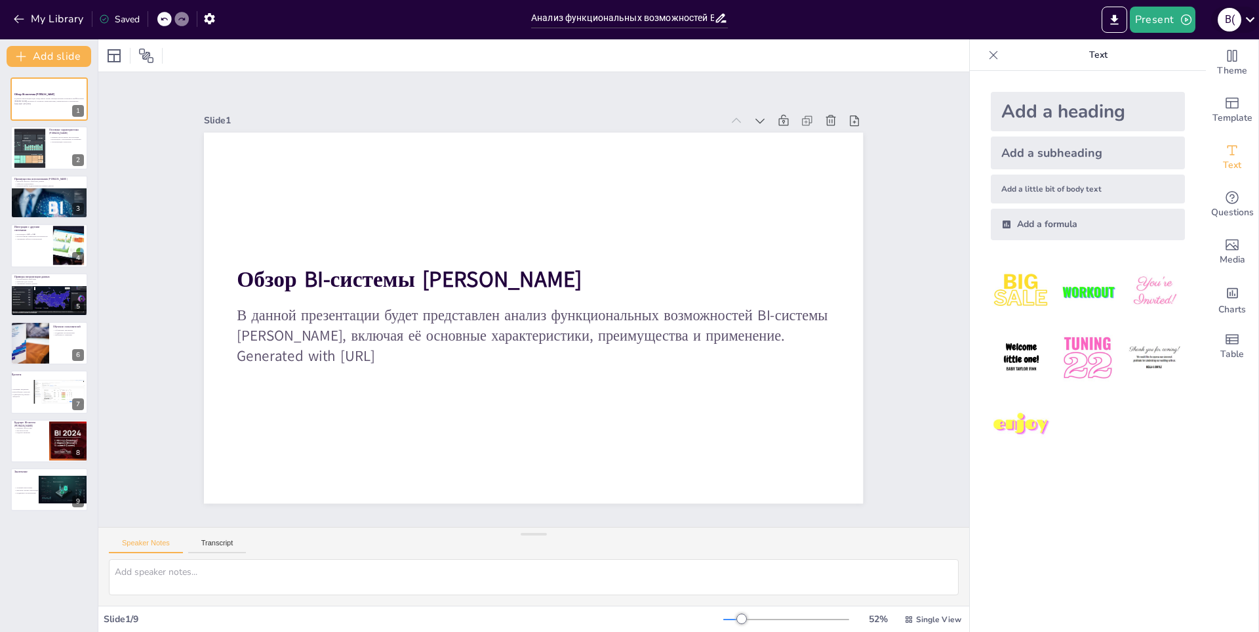
click at [629, 18] on icon at bounding box center [1250, 19] width 18 height 18
